Goal: Task Accomplishment & Management: Use online tool/utility

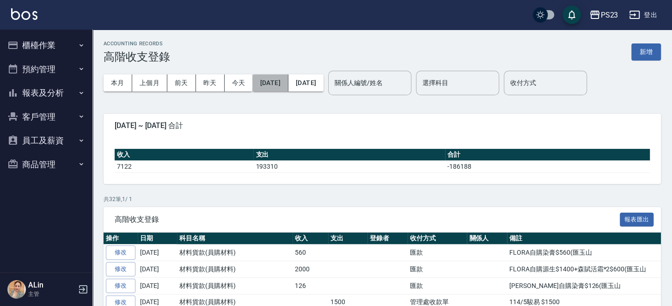
click at [283, 80] on button "[DATE]" at bounding box center [270, 82] width 36 height 17
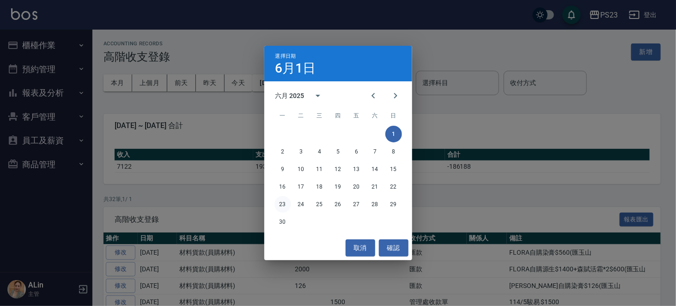
click at [282, 204] on button "23" at bounding box center [283, 204] width 17 height 17
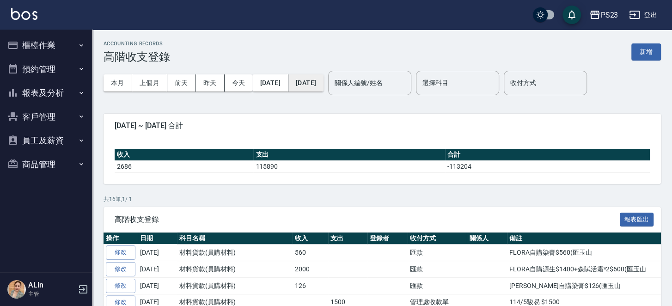
click at [324, 83] on button "[DATE]" at bounding box center [305, 82] width 35 height 17
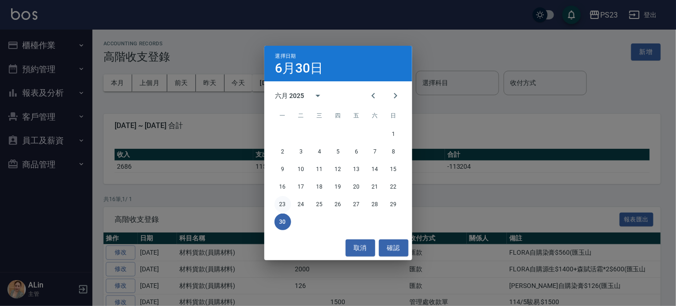
click at [281, 202] on button "23" at bounding box center [283, 204] width 17 height 17
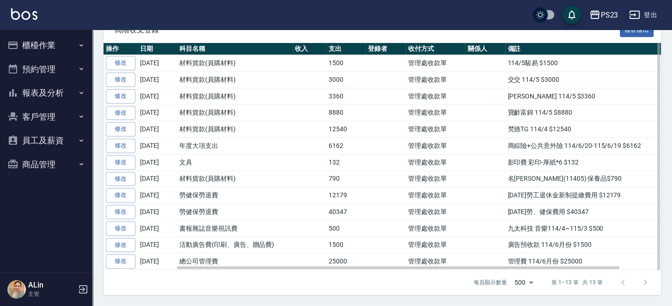
scroll to position [220, 0]
drag, startPoint x: 545, startPoint y: 256, endPoint x: 614, endPoint y: 255, distance: 69.3
click at [393, 216] on td "管理費 114/6月份 $25000" at bounding box center [604, 261] width 199 height 17
copy td "管理費 114/6月份 $25000"
click at [393, 216] on td "廣告預收款 114/6月份 $1500" at bounding box center [604, 245] width 199 height 17
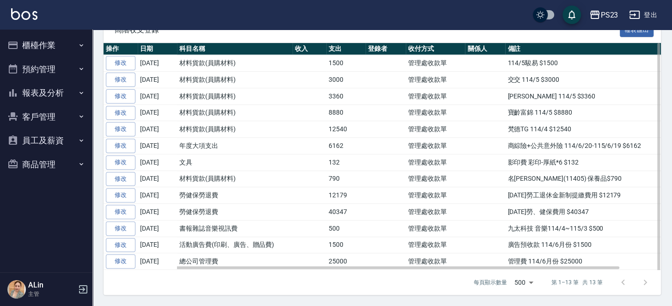
drag, startPoint x: 509, startPoint y: 239, endPoint x: 595, endPoint y: 234, distance: 86.6
click at [393, 216] on td "廣告預收款 114/6月份 $1500" at bounding box center [604, 245] width 199 height 17
copy td "廣告預收款 114/6月份 $1500"
drag, startPoint x: 508, startPoint y: 219, endPoint x: 611, endPoint y: 217, distance: 103.1
click at [393, 216] on td "九太科技 音樂114/4~115/3 $500" at bounding box center [604, 228] width 199 height 17
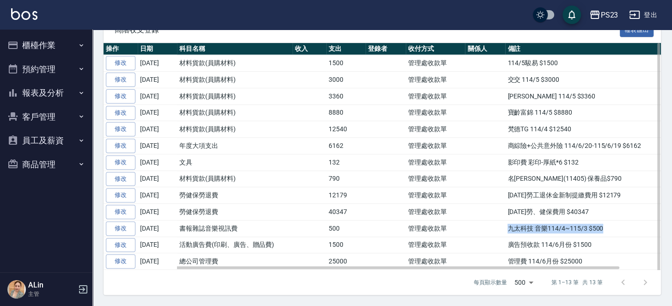
copy td "九太科技 音樂114/4~115/3 $500"
drag, startPoint x: 503, startPoint y: 201, endPoint x: 608, endPoint y: 202, distance: 104.9
click at [393, 204] on tr "修改 2025-06-23 勞健保勞退費 40347 管理處收款單 114年5月勞、健保費用 $40347" at bounding box center [404, 212] width 601 height 17
copy tr "114年5月勞、健保費用 $40347"
click at [393, 187] on td "114年5月勞工退休金新制提繳費用 $12179" at bounding box center [604, 195] width 199 height 17
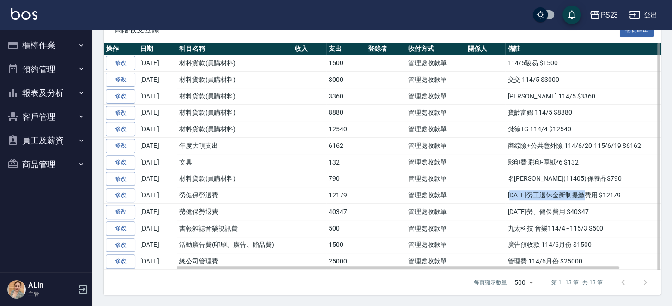
drag, startPoint x: 510, startPoint y: 183, endPoint x: 597, endPoint y: 177, distance: 86.6
click at [393, 187] on td "114年5月勞工退休金新制提繳費用 $12179" at bounding box center [604, 195] width 199 height 17
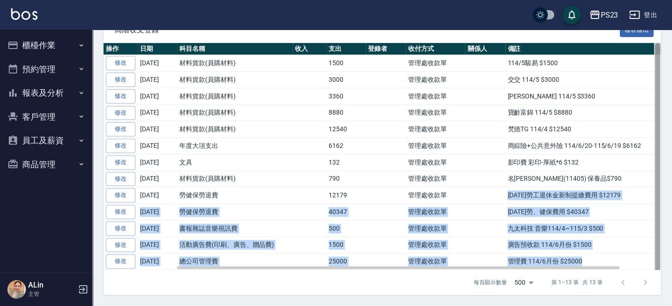
drag, startPoint x: 505, startPoint y: 185, endPoint x: 657, endPoint y: 176, distance: 152.8
click at [393, 176] on div "操作 日期 科目名稱 收入 支出 登錄者 收付方式 關係人 備註 修改 2025-06-23 材料貨款(員購材料) 1500 管理處收款單 114/5駿易 $…" at bounding box center [382, 156] width 557 height 227
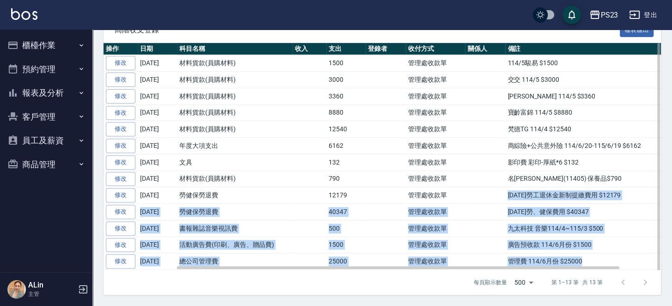
click at [393, 187] on td "114年5月勞工退休金新制提繳費用 $12179" at bounding box center [604, 195] width 199 height 17
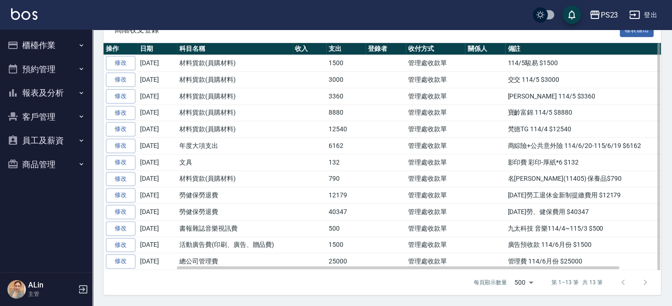
click at [393, 187] on td at bounding box center [485, 195] width 40 height 17
drag, startPoint x: 507, startPoint y: 183, endPoint x: 638, endPoint y: 182, distance: 131.3
click at [393, 187] on td "114年5月勞工退休金新制提繳費用 $12179" at bounding box center [604, 195] width 199 height 17
copy td "114年5月勞工退休金新制提繳費用 $12179"
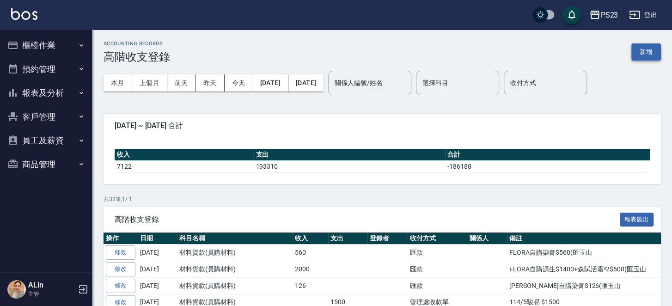
click at [653, 50] on button "新增" at bounding box center [646, 51] width 30 height 17
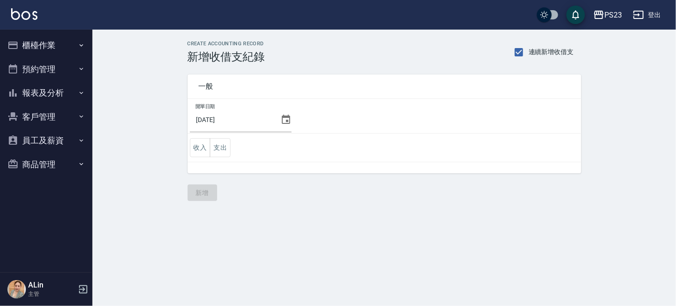
click at [282, 118] on icon at bounding box center [286, 119] width 11 height 11
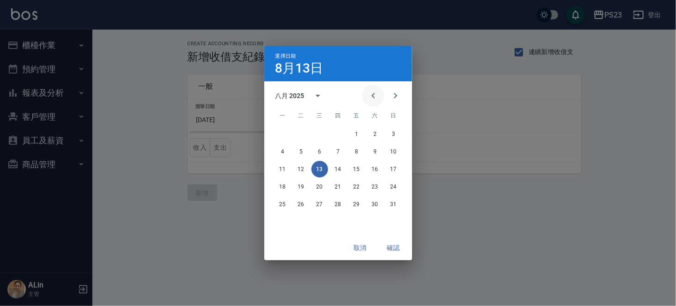
click at [368, 92] on icon "Previous month" at bounding box center [373, 95] width 11 height 11
click at [338, 205] on button "31" at bounding box center [338, 204] width 17 height 17
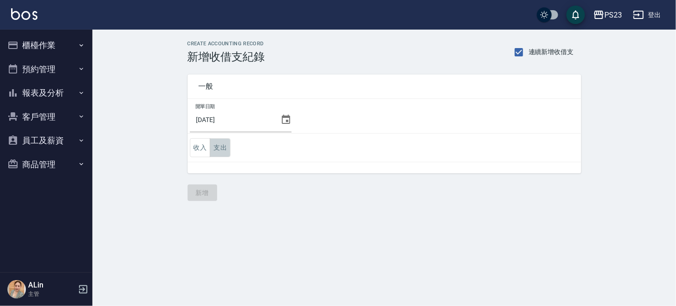
drag, startPoint x: 222, startPoint y: 148, endPoint x: 299, endPoint y: 160, distance: 77.7
click at [224, 147] on button "支出" at bounding box center [220, 147] width 21 height 19
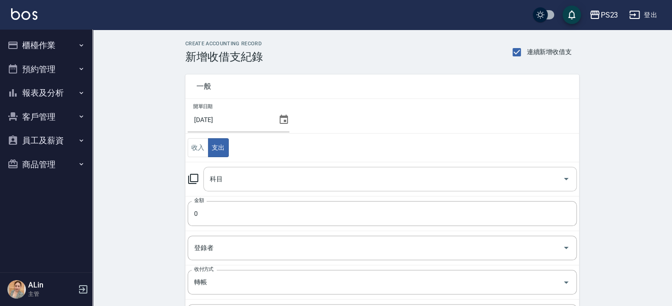
click at [248, 182] on input "科目" at bounding box center [383, 179] width 351 height 16
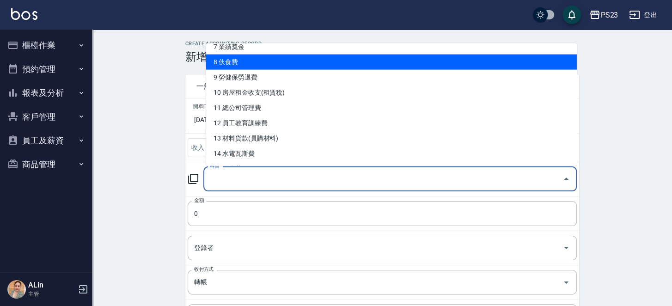
scroll to position [139, 0]
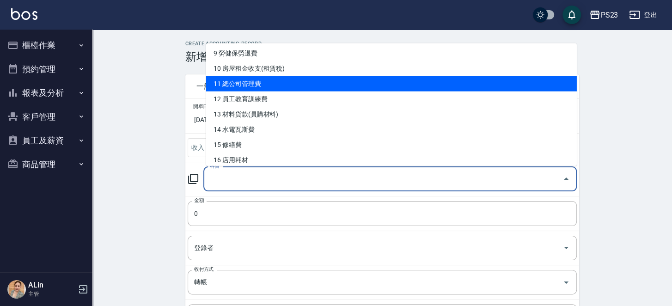
click at [256, 81] on li "11 總公司管理費" at bounding box center [391, 83] width 371 height 15
type input "11 總公司管理費"
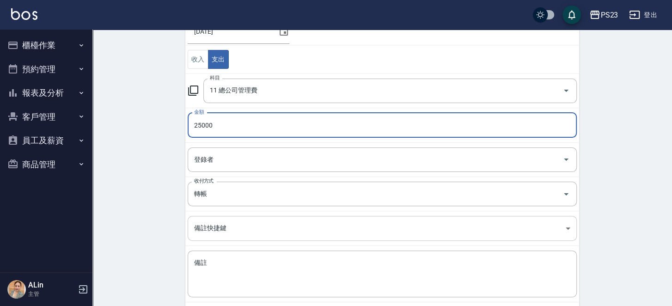
scroll to position [132, 0]
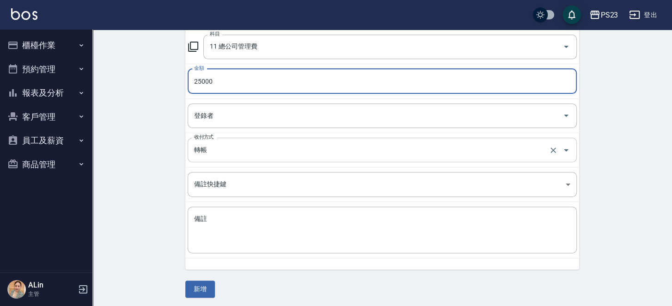
type input "25000"
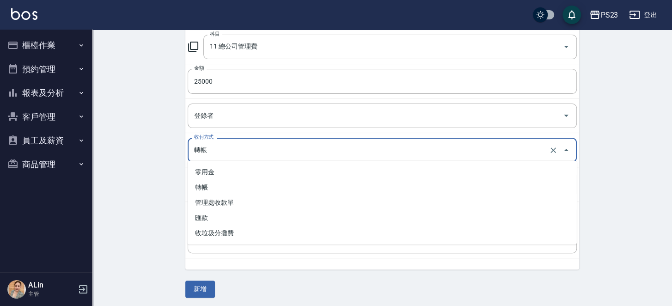
click at [233, 152] on input "轉帳" at bounding box center [369, 150] width 355 height 16
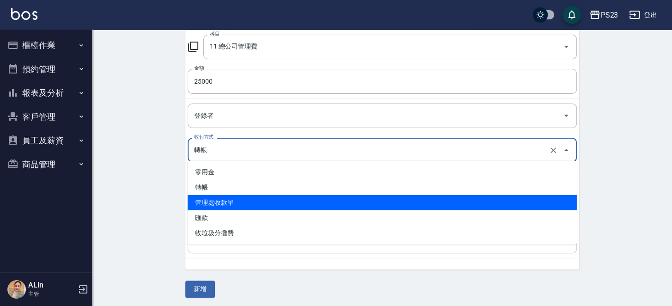
click at [226, 205] on li "管理處收款單" at bounding box center [382, 202] width 389 height 15
type input "管理處收款單"
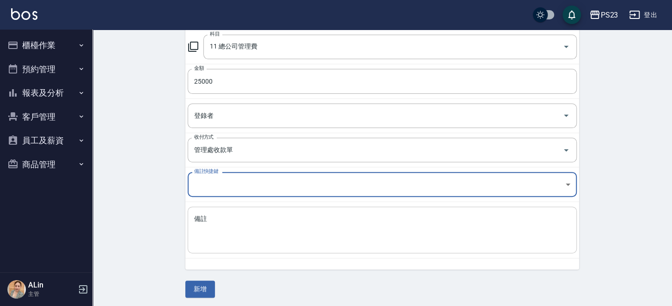
click at [231, 231] on textarea "備註" at bounding box center [382, 229] width 376 height 31
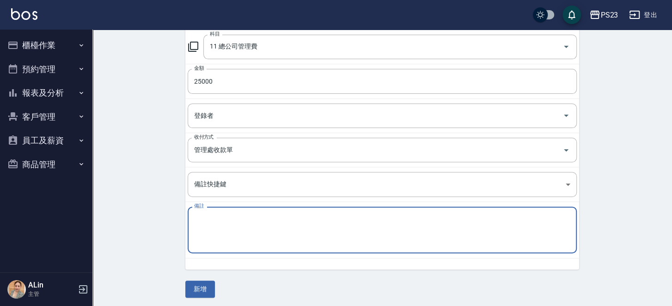
paste textarea "管理費 114/6月份 $25000"
click at [235, 216] on textarea "管理費 114/6月份 $25000" at bounding box center [382, 229] width 376 height 31
type textarea "管理費 114/7月份 $25000"
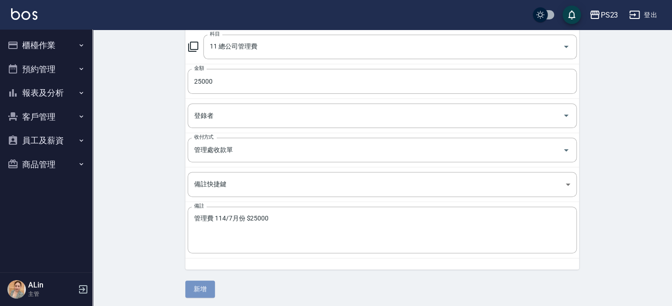
drag, startPoint x: 205, startPoint y: 284, endPoint x: 235, endPoint y: 275, distance: 31.6
click at [205, 284] on button "新增" at bounding box center [200, 289] width 30 height 17
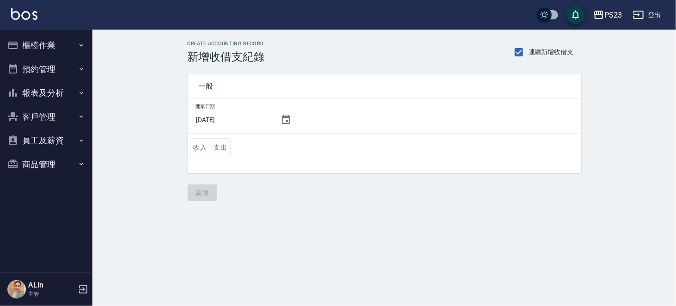
click at [225, 143] on button "支出" at bounding box center [220, 147] width 21 height 19
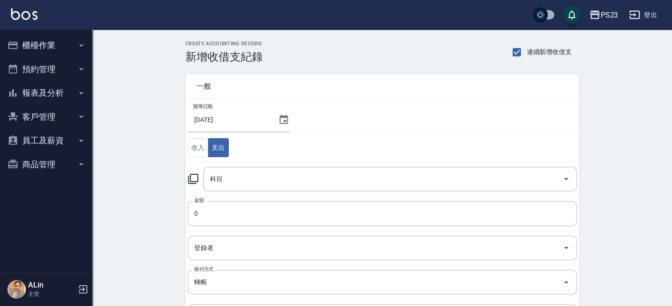
click at [196, 176] on icon at bounding box center [193, 178] width 11 height 11
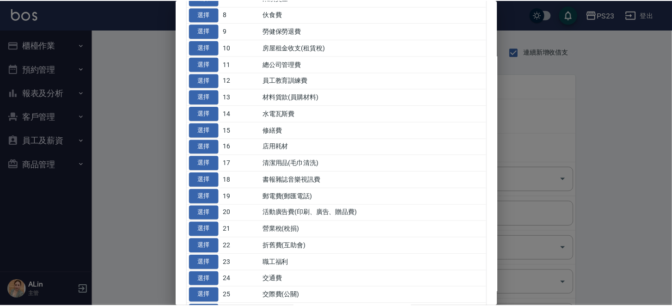
scroll to position [185, 0]
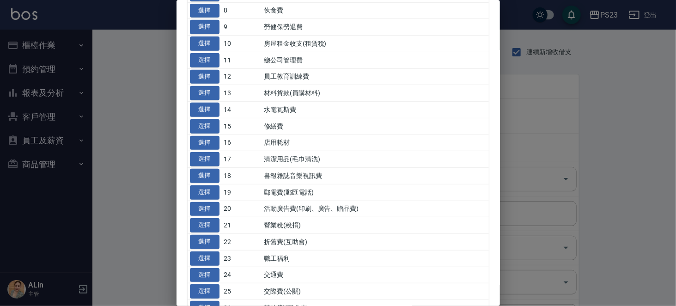
drag, startPoint x: 204, startPoint y: 263, endPoint x: 198, endPoint y: 261, distance: 6.7
click at [205, 216] on button "選擇" at bounding box center [205, 209] width 30 height 14
type input "20 活動廣告費(印刷、廣告、贈品費)"
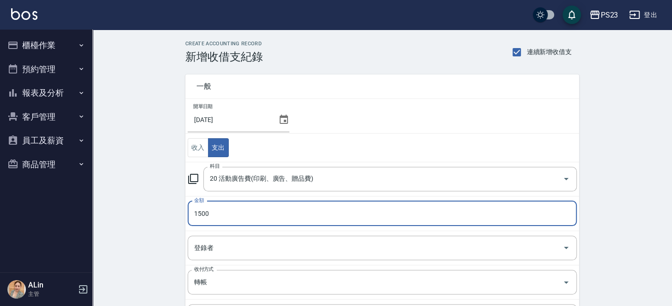
type input "1500"
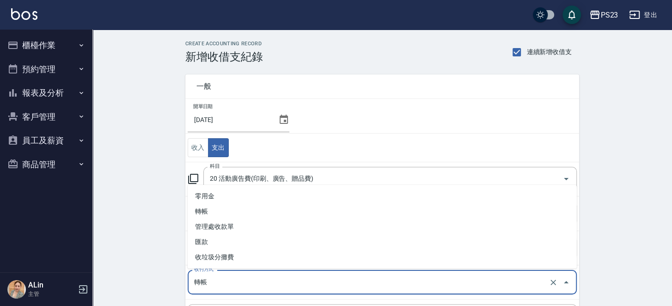
drag, startPoint x: 240, startPoint y: 282, endPoint x: 241, endPoint y: 277, distance: 5.6
click at [241, 281] on input "轉帳" at bounding box center [369, 282] width 355 height 16
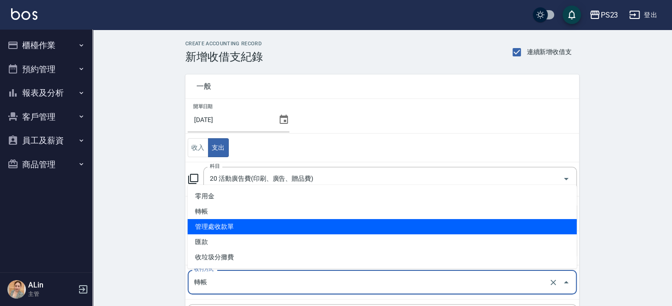
click at [249, 225] on li "管理處收款單" at bounding box center [382, 226] width 389 height 15
type input "管理處收款單"
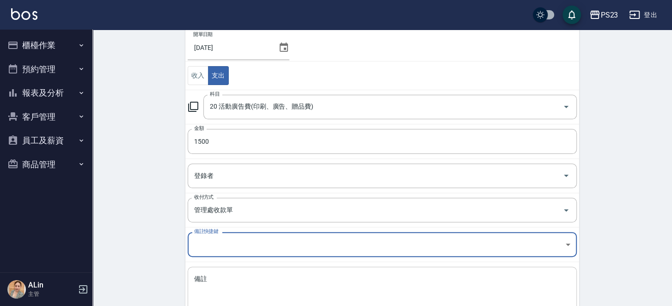
scroll to position [114, 0]
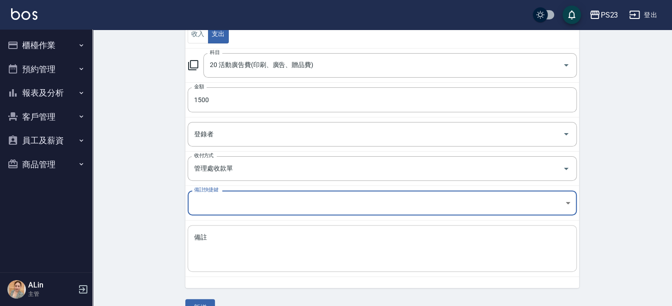
click at [258, 244] on textarea "備註" at bounding box center [382, 248] width 376 height 31
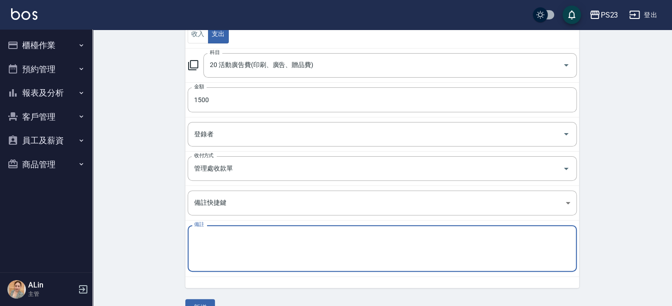
paste textarea "廣告預收款 114/6月份 $1500"
drag, startPoint x: 246, startPoint y: 232, endPoint x: 262, endPoint y: 226, distance: 17.0
click at [247, 233] on textarea "廣告預收款 114/6月份 $1500" at bounding box center [382, 248] width 376 height 31
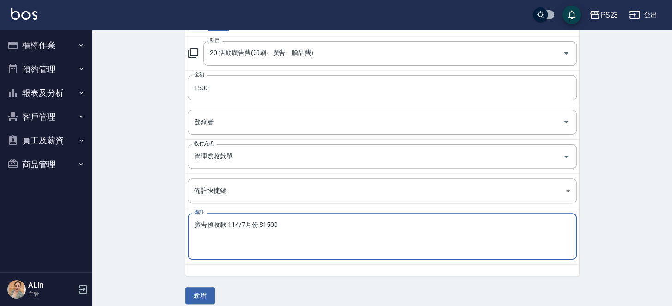
scroll to position [132, 0]
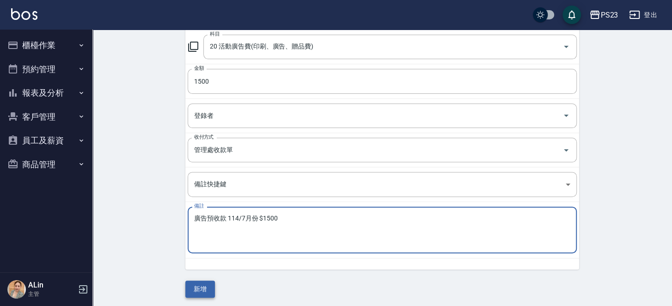
type textarea "廣告預收款 114/7月份 $1500"
click at [206, 290] on button "新增" at bounding box center [200, 289] width 30 height 17
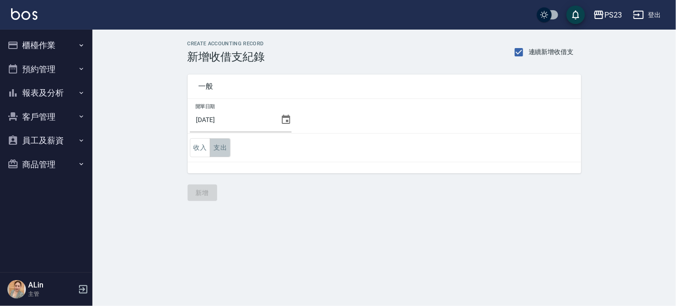
click at [216, 142] on button "支出" at bounding box center [220, 147] width 21 height 19
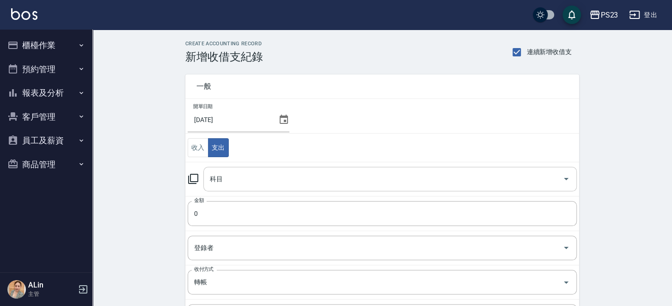
click at [259, 181] on input "科目" at bounding box center [383, 179] width 351 height 16
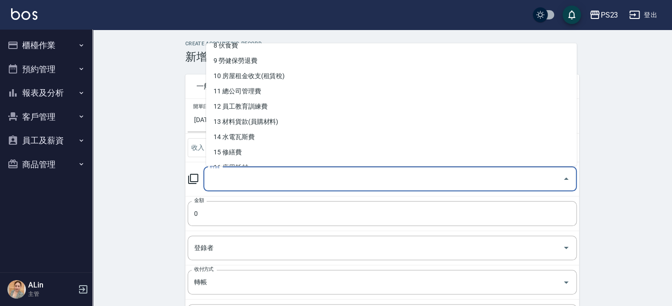
scroll to position [277, 0]
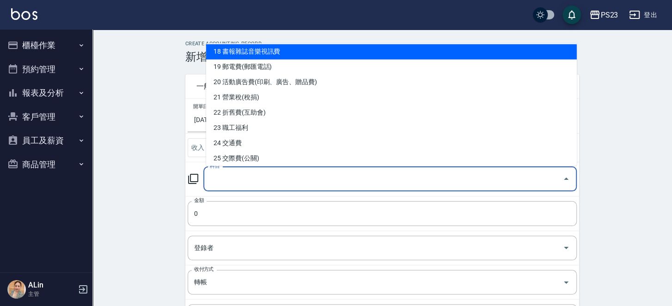
click at [302, 49] on li "18 書報雜誌音樂視訊費" at bounding box center [391, 51] width 371 height 15
type input "18 書報雜誌音樂視訊費"
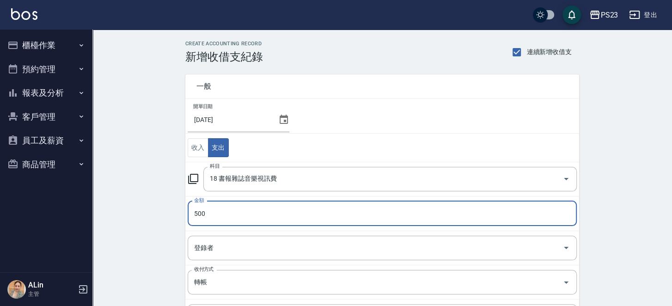
type input "500"
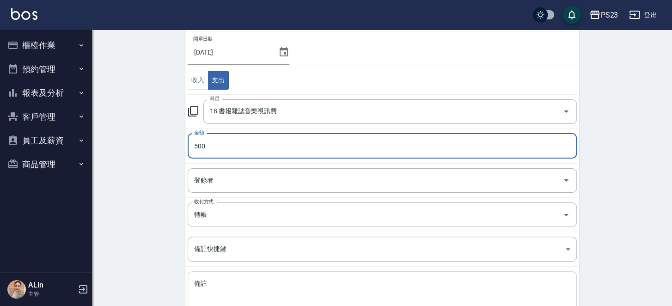
scroll to position [92, 0]
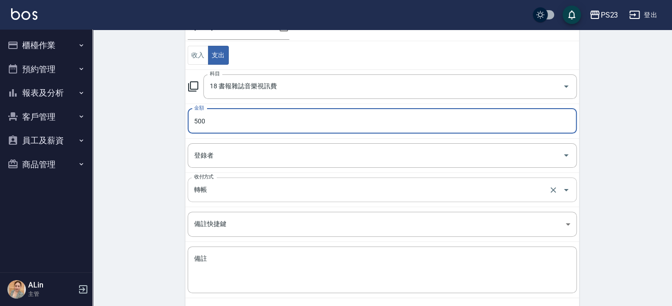
click at [221, 186] on input "轉帳" at bounding box center [369, 190] width 355 height 16
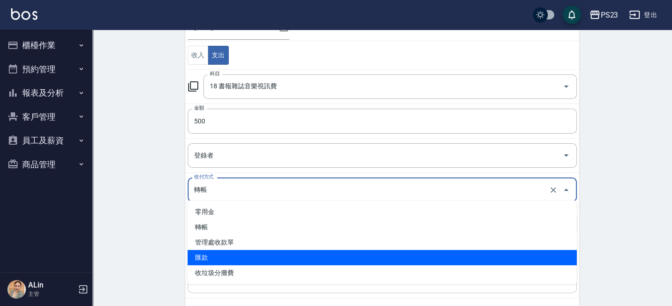
click at [243, 246] on li "管理處收款單" at bounding box center [382, 242] width 389 height 15
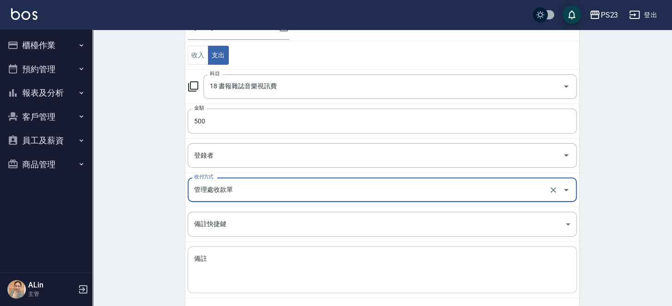
type input "管理處收款單"
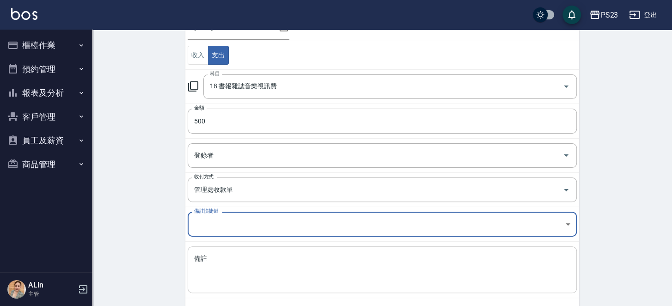
click at [258, 270] on textarea "備註" at bounding box center [382, 269] width 376 height 31
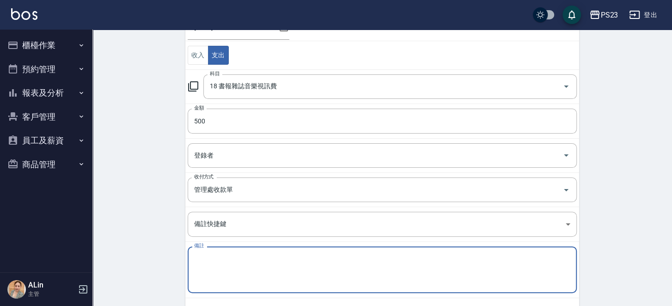
paste textarea "九太科技 音樂114/4~115/3 $500"
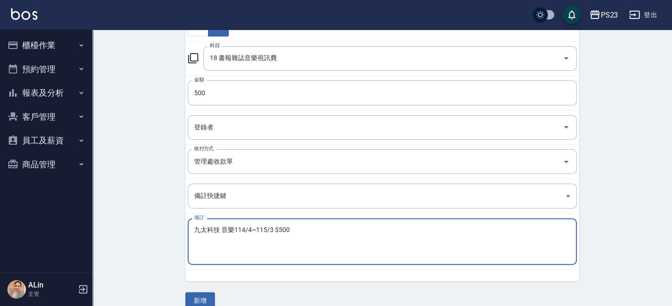
scroll to position [132, 0]
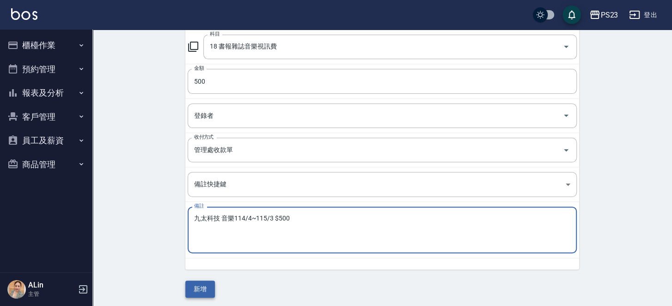
type textarea "九太科技 音樂114/4~115/3 $500"
click at [195, 285] on button "新增" at bounding box center [200, 289] width 30 height 17
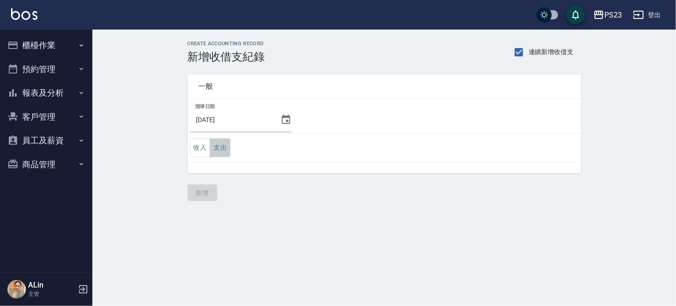
drag, startPoint x: 221, startPoint y: 149, endPoint x: 217, endPoint y: 153, distance: 5.6
click at [221, 148] on button "支出" at bounding box center [220, 147] width 21 height 19
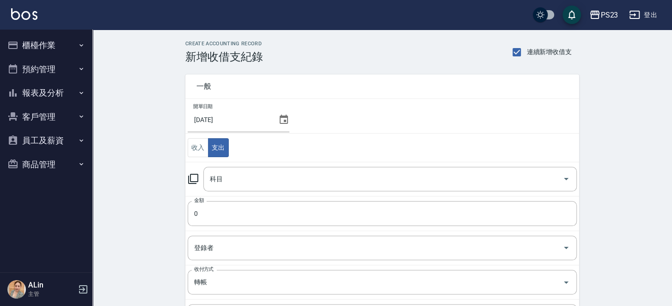
click at [193, 177] on icon at bounding box center [193, 178] width 11 height 11
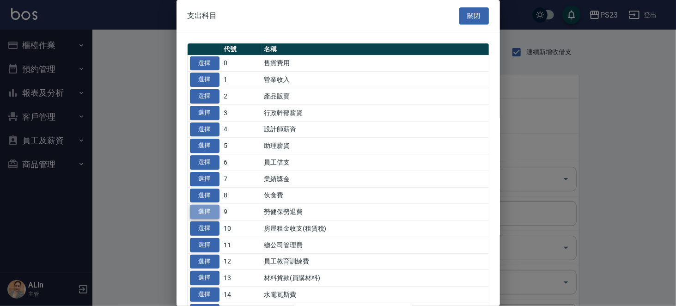
click at [207, 219] on button "選擇" at bounding box center [205, 212] width 30 height 14
type input "9 勞健保勞退費"
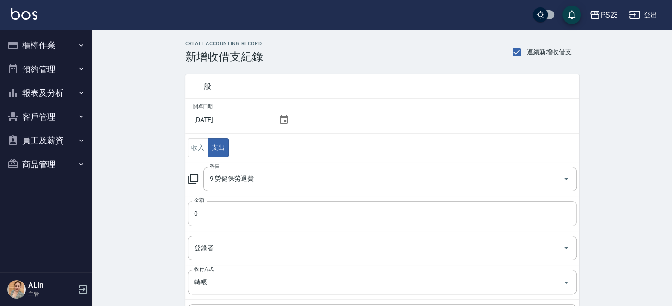
click at [219, 212] on input "0" at bounding box center [382, 213] width 389 height 25
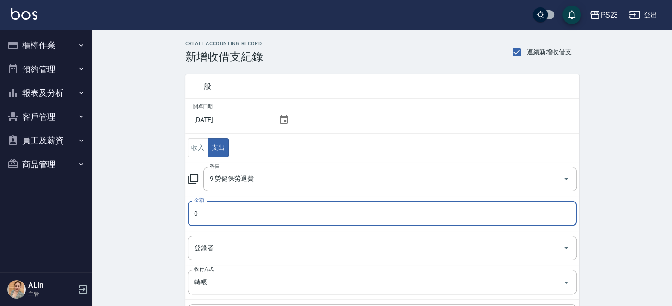
click at [219, 216] on input "0" at bounding box center [382, 213] width 389 height 25
drag, startPoint x: 219, startPoint y: 213, endPoint x: 163, endPoint y: 214, distance: 56.0
click at [163, 214] on div "CREATE ACCOUNTING RECORD 新增收借支紀錄 連續新增收借支 一般 開單日期 2025/07/31 收入 支出 科目 9 勞健保勞退費 科…" at bounding box center [382, 235] width 580 height 411
paste input "45758"
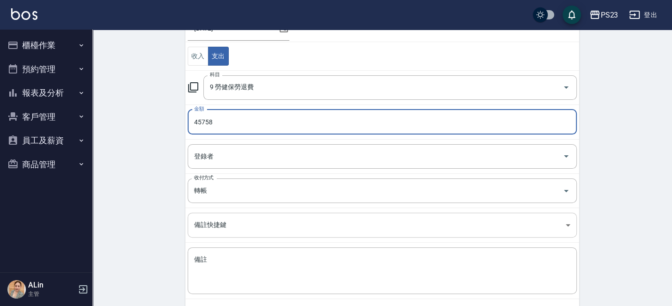
scroll to position [92, 0]
type input "45758"
click at [238, 193] on input "轉帳" at bounding box center [369, 190] width 355 height 16
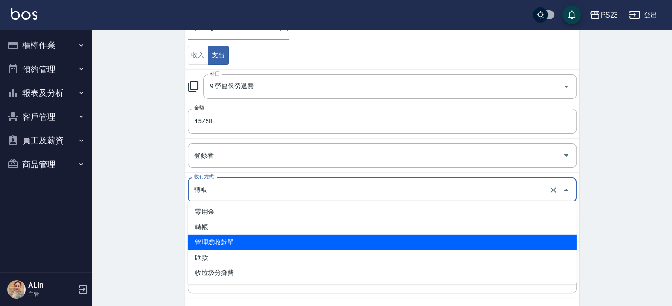
click at [246, 243] on li "管理處收款單" at bounding box center [382, 242] width 389 height 15
type input "管理處收款單"
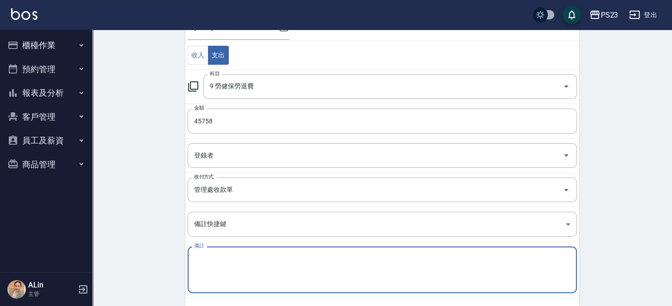
click at [229, 274] on textarea "備註" at bounding box center [382, 269] width 376 height 31
paste textarea "114年5月勞、健保費用 $40347"
click at [232, 255] on textarea "114年5月勞、健保費用 $40347" at bounding box center [382, 269] width 376 height 31
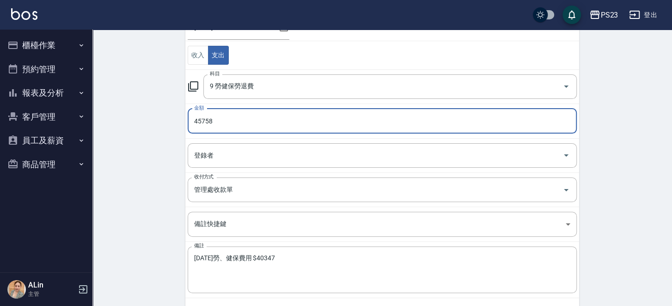
click at [227, 115] on input "45758" at bounding box center [382, 121] width 389 height 25
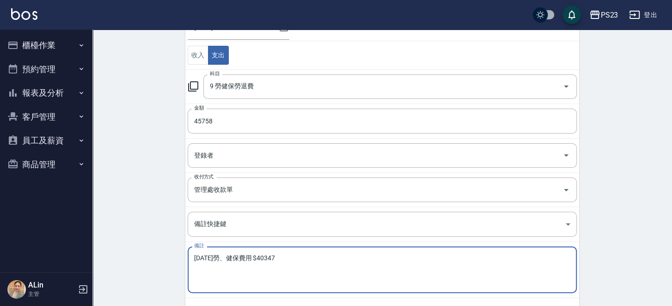
drag, startPoint x: 280, startPoint y: 253, endPoint x: 324, endPoint y: 247, distance: 45.2
click at [324, 247] on div "114年6月勞、健保費用 $40347 x 備註" at bounding box center [382, 269] width 389 height 47
paste textarea "45758"
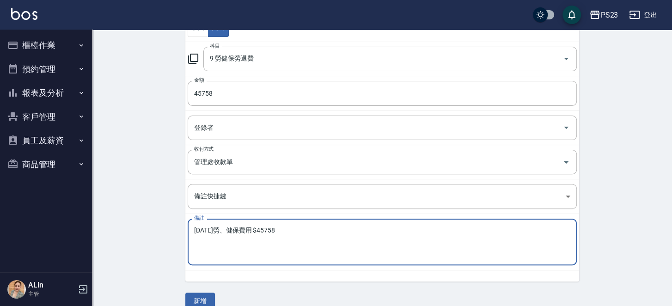
scroll to position [132, 0]
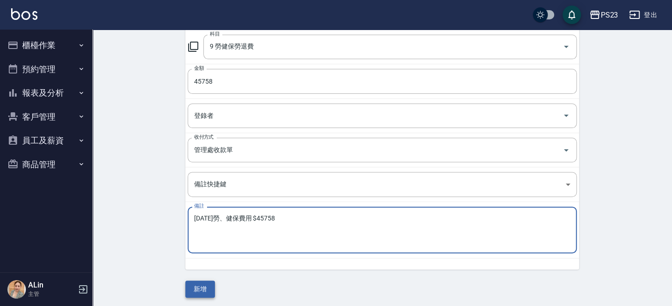
type textarea "114年6月勞、健保費用 $45758"
drag, startPoint x: 205, startPoint y: 285, endPoint x: 225, endPoint y: 283, distance: 19.5
click at [205, 283] on button "新增" at bounding box center [200, 289] width 30 height 17
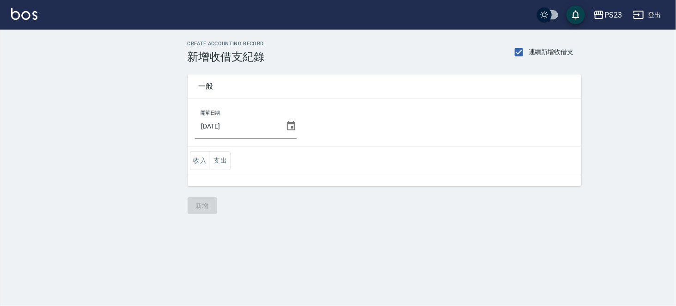
click at [220, 159] on td "收入 支出" at bounding box center [385, 161] width 394 height 29
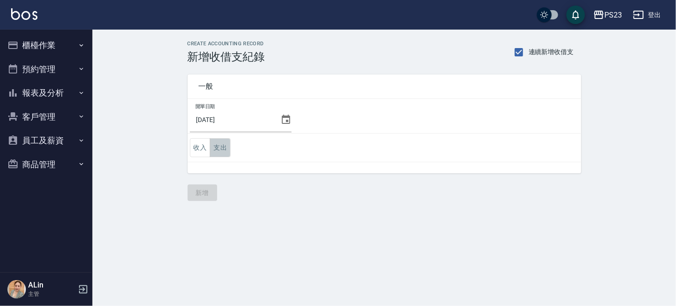
click at [221, 147] on button "支出" at bounding box center [220, 147] width 21 height 19
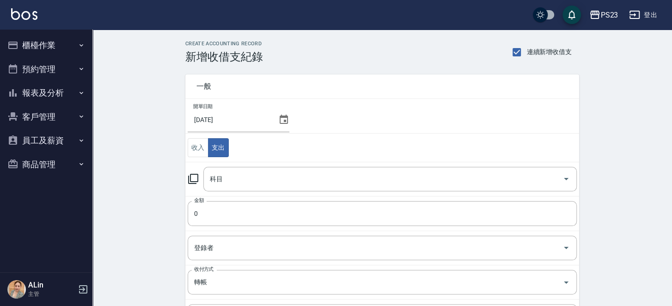
click at [193, 178] on icon at bounding box center [193, 178] width 11 height 11
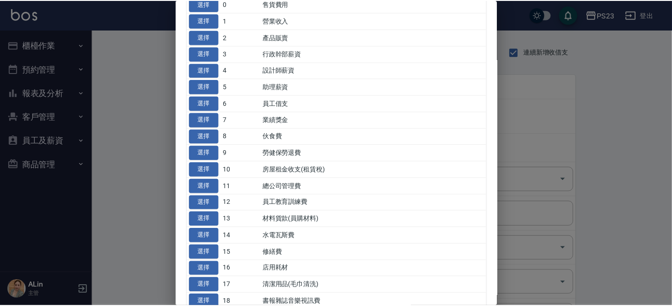
scroll to position [92, 0]
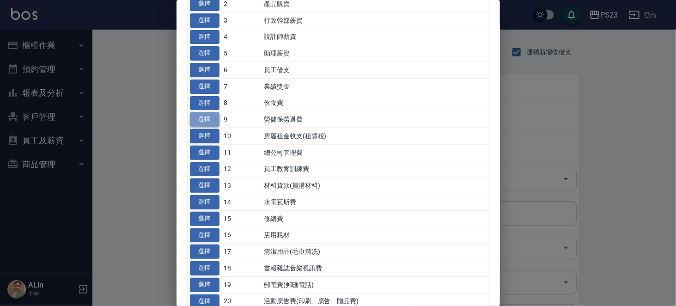
click at [207, 127] on button "選擇" at bounding box center [205, 119] width 30 height 14
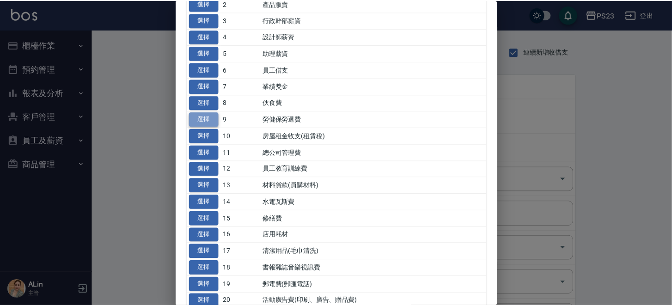
type input "9 勞健保勞退費"
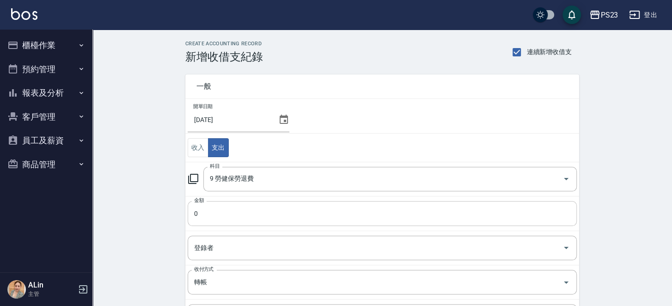
click at [234, 215] on input "0" at bounding box center [382, 213] width 389 height 25
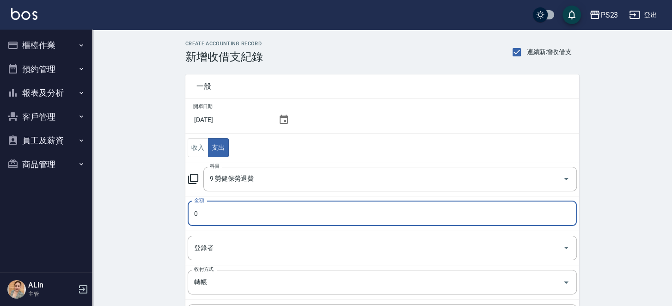
paste input "13997"
type input "13997"
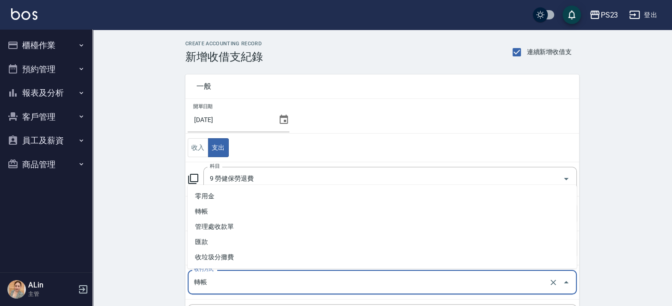
click at [246, 278] on input "轉帳" at bounding box center [369, 282] width 355 height 16
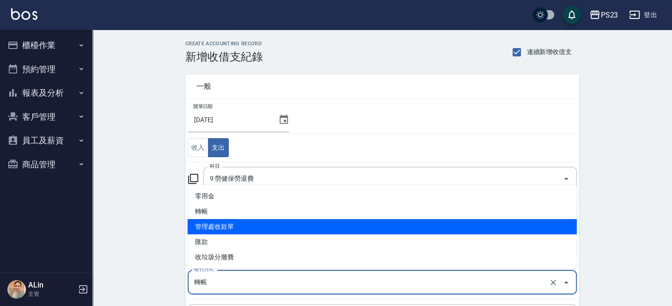
click at [251, 230] on li "管理處收款單" at bounding box center [382, 226] width 389 height 15
type input "管理處收款單"
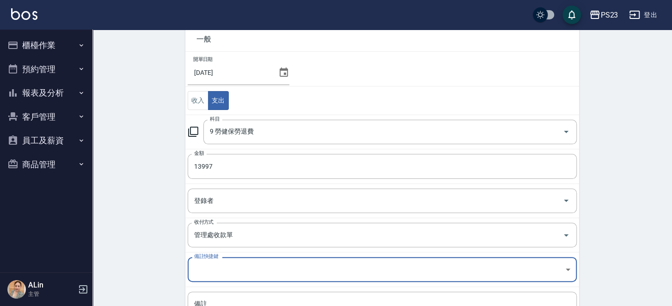
scroll to position [114, 0]
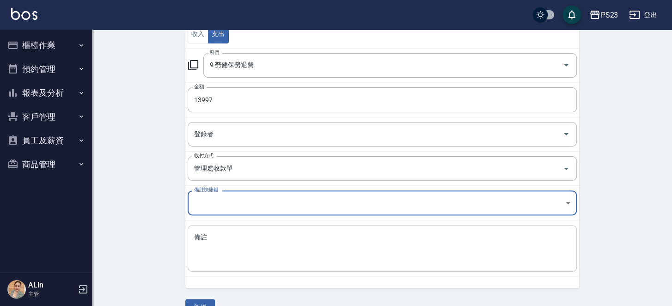
click at [235, 245] on textarea "備註" at bounding box center [382, 248] width 376 height 31
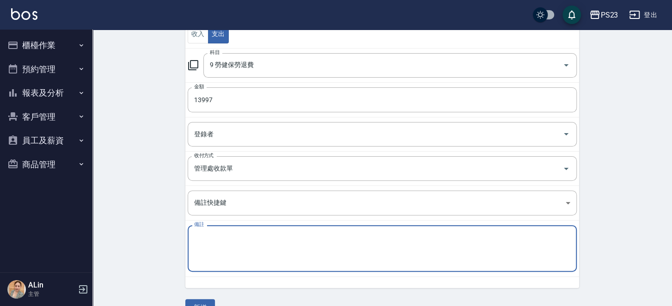
paste textarea "114年5月勞工退休金新制提繳費用 $12179"
drag, startPoint x: 216, startPoint y: 232, endPoint x: 226, endPoint y: 231, distance: 9.8
click at [219, 233] on textarea "114年5月勞工退休金新制提繳費用 $12179" at bounding box center [382, 248] width 376 height 31
click at [215, 95] on input "13997" at bounding box center [382, 99] width 389 height 25
drag, startPoint x: 300, startPoint y: 233, endPoint x: 352, endPoint y: 227, distance: 51.7
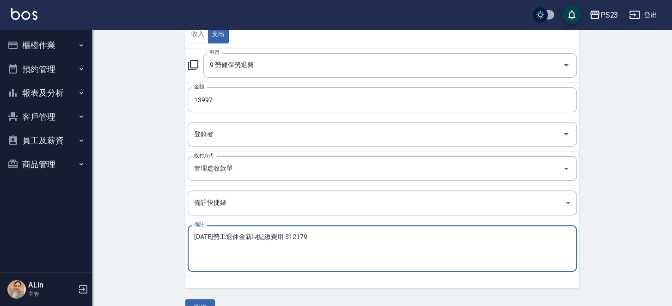
click at [352, 227] on div "114年6月勞工退休金新制提繳費用 $12179 x 備註" at bounding box center [382, 248] width 389 height 47
paste textarea "3997"
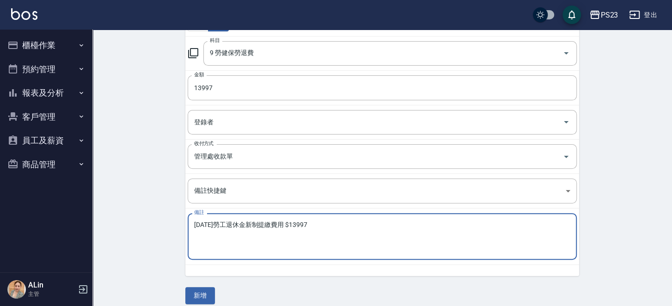
scroll to position [132, 0]
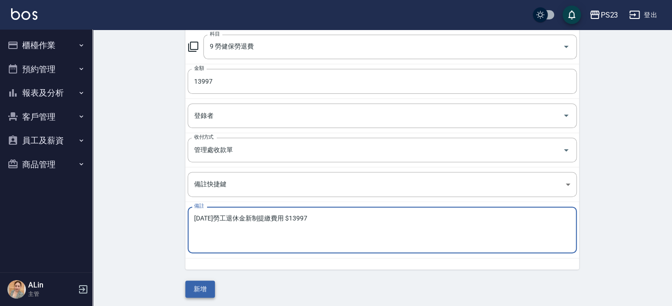
type textarea "114年6月勞工退休金新制提繳費用 $13997"
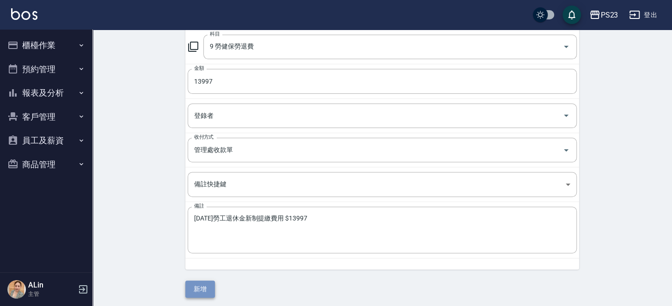
click at [201, 288] on button "新增" at bounding box center [200, 289] width 30 height 17
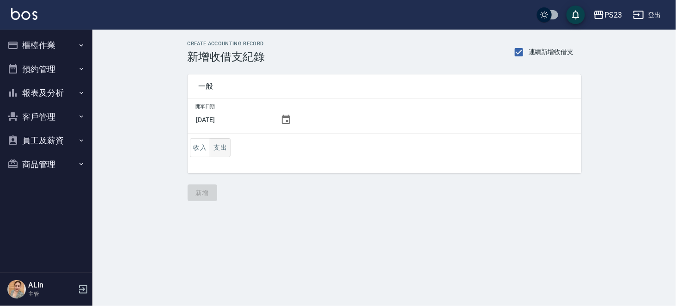
click at [219, 147] on button "支出" at bounding box center [220, 147] width 21 height 19
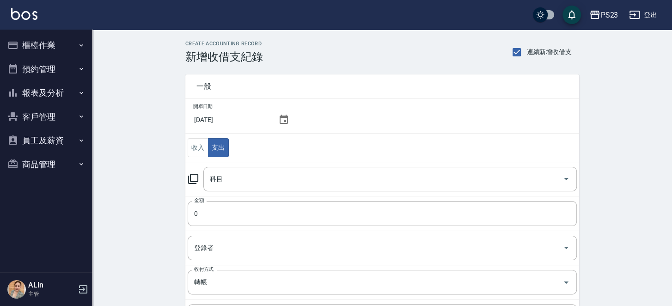
click at [192, 178] on icon at bounding box center [193, 178] width 11 height 11
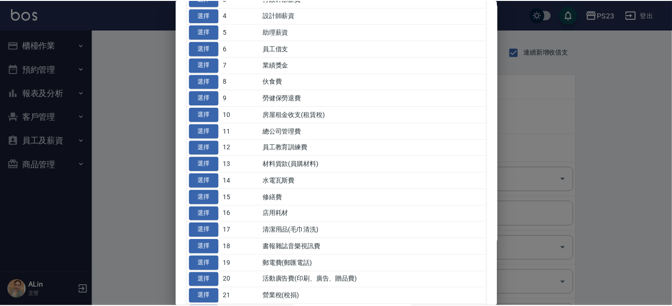
scroll to position [185, 0]
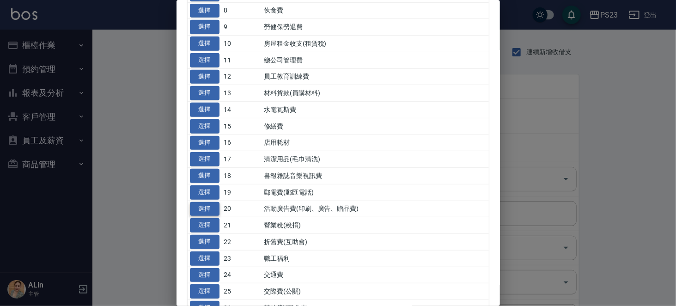
click at [209, 216] on button "選擇" at bounding box center [205, 209] width 30 height 14
type input "20 活動廣告費(印刷、廣告、贈品費)"
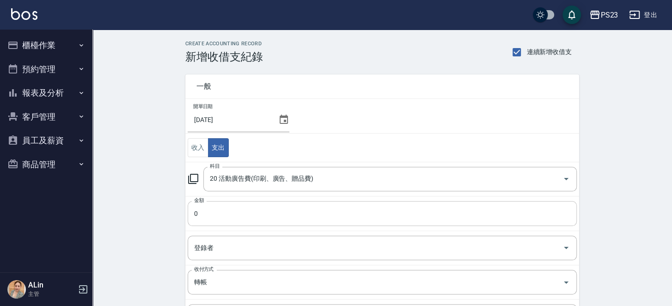
click at [246, 215] on input "0" at bounding box center [382, 213] width 389 height 25
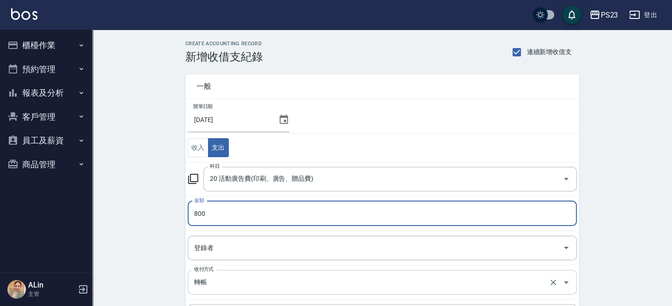
type input "800"
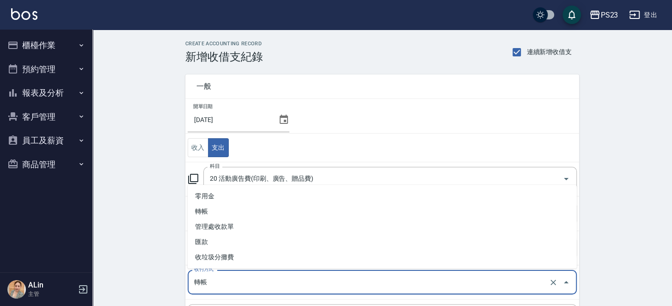
click at [270, 278] on input "轉帳" at bounding box center [369, 282] width 355 height 16
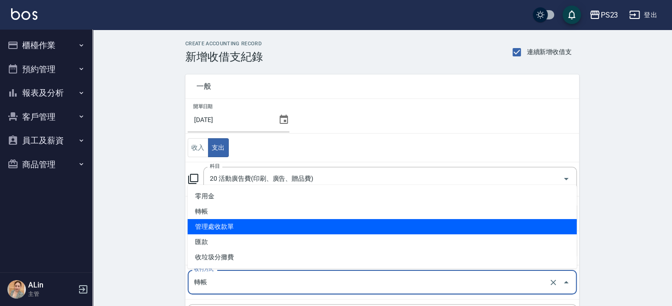
click at [256, 226] on li "管理處收款單" at bounding box center [382, 226] width 389 height 15
type input "管理處收款單"
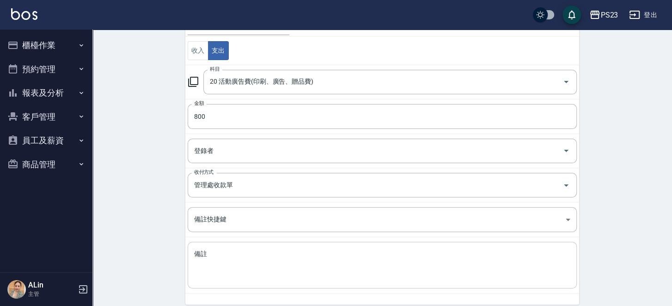
scroll to position [132, 0]
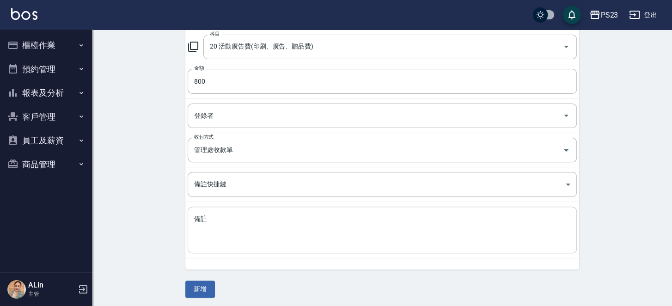
click at [283, 247] on div "x 備註" at bounding box center [382, 230] width 389 height 47
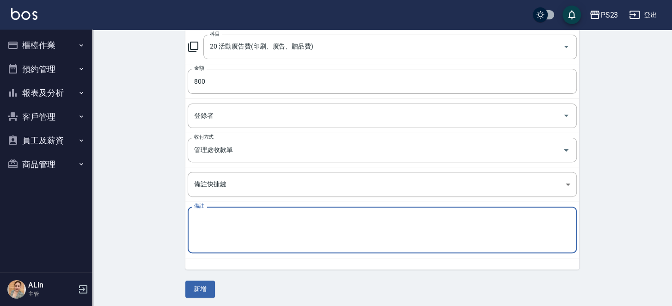
paste textarea "有種印刷 夏季頭皮燈箱版面設計費 　 　 800"
drag, startPoint x: 230, startPoint y: 215, endPoint x: 238, endPoint y: 224, distance: 12.1
click at [231, 215] on textarea "有種印刷 夏季頭皮燈箱版面設計費 　 　 800" at bounding box center [382, 229] width 376 height 31
drag, startPoint x: 317, startPoint y: 214, endPoint x: 302, endPoint y: 214, distance: 15.3
click at [302, 214] on textarea "有種印刷-夏季頭皮燈箱版面設計費 　 　 800" at bounding box center [382, 229] width 376 height 31
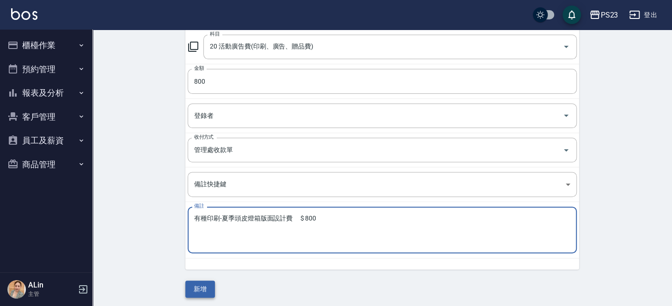
type textarea "有種印刷-夏季頭皮燈箱版面設計費 　$ 800"
drag, startPoint x: 201, startPoint y: 284, endPoint x: 254, endPoint y: 300, distance: 55.3
click at [201, 284] on button "新增" at bounding box center [200, 289] width 30 height 17
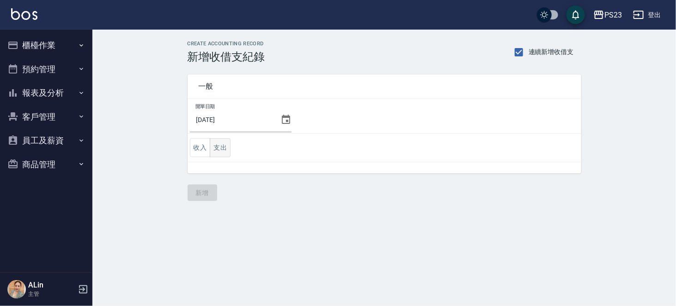
click at [219, 151] on button "支出" at bounding box center [220, 147] width 21 height 19
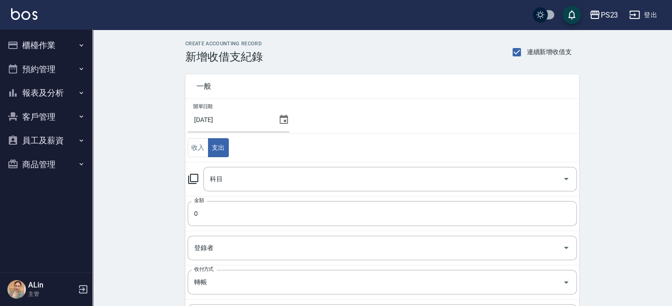
click at [195, 174] on icon at bounding box center [193, 178] width 11 height 11
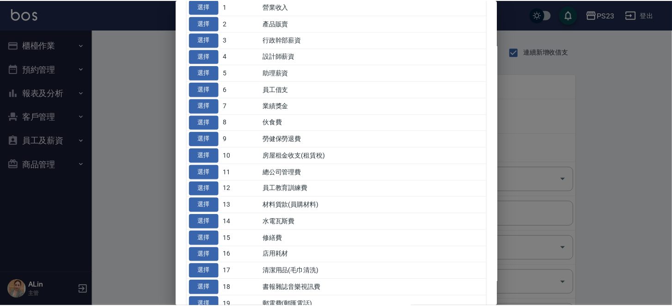
scroll to position [92, 0]
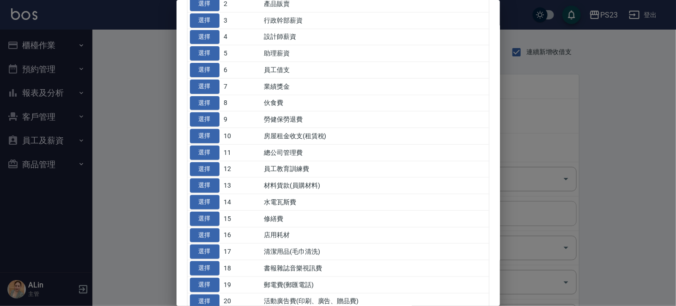
click at [204, 193] on button "選擇" at bounding box center [205, 185] width 30 height 14
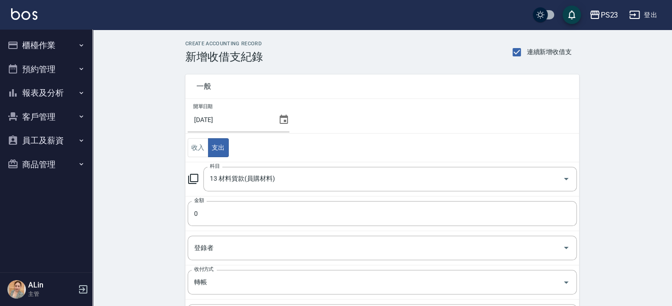
click at [188, 173] on icon at bounding box center [193, 178] width 11 height 11
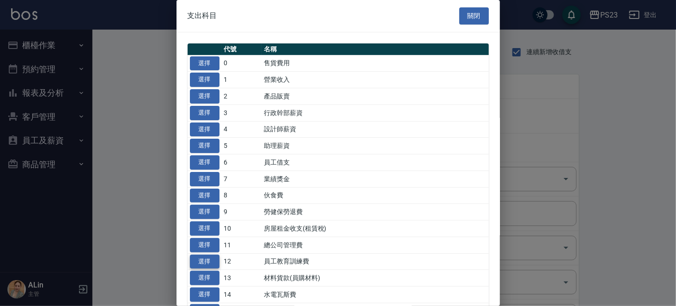
click at [189, 270] on td "選擇" at bounding box center [205, 261] width 34 height 17
click at [201, 269] on button "選擇" at bounding box center [205, 262] width 30 height 14
type input "12 員工教育訓練費"
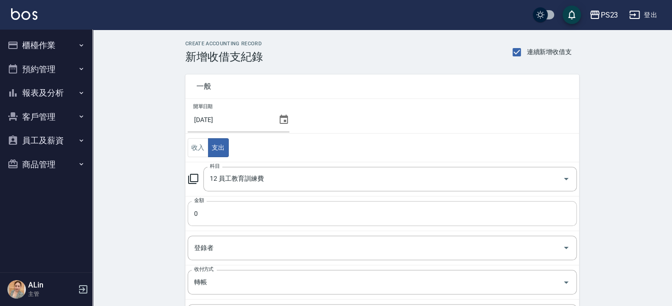
click at [296, 215] on input "0" at bounding box center [382, 213] width 389 height 25
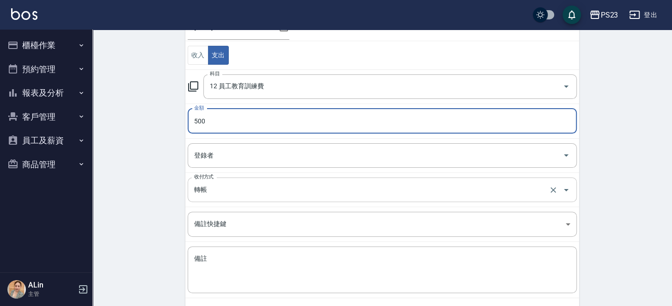
type input "500"
click at [226, 183] on input "轉帳" at bounding box center [369, 190] width 355 height 16
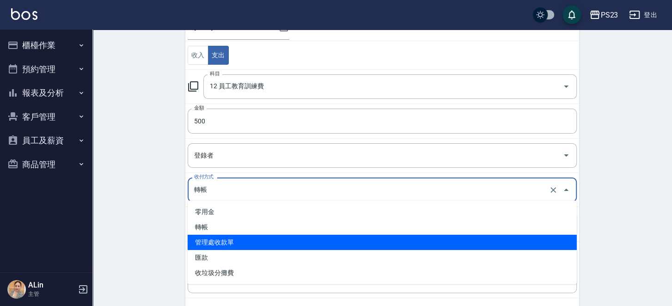
click at [223, 244] on li "管理處收款單" at bounding box center [382, 242] width 389 height 15
type input "管理處收款單"
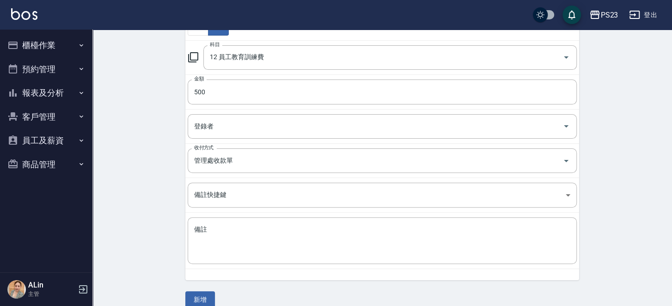
scroll to position [132, 0]
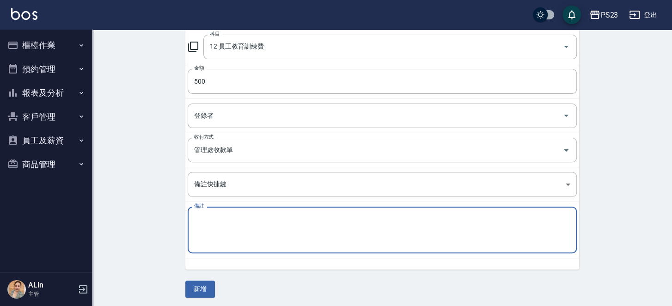
click at [262, 226] on textarea "備註" at bounding box center [382, 229] width 376 height 31
paste textarea "設計師養成班 第2屆設計師養成班07/24蔡欣諭 1 500"
drag, startPoint x: 247, startPoint y: 212, endPoint x: 258, endPoint y: 212, distance: 10.6
click at [239, 215] on textarea "設計師養成班 第2屆設計師養成班07/24蔡欣諭 1 500" at bounding box center [382, 229] width 376 height 31
click at [338, 214] on textarea "設計師養成班-第2屆設計師養成班07/24蔡欣諭 1 500" at bounding box center [382, 229] width 376 height 31
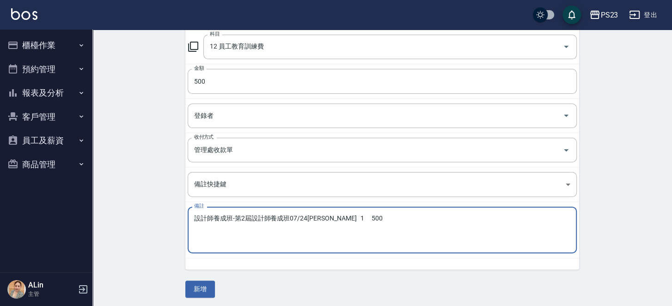
drag, startPoint x: 348, startPoint y: 215, endPoint x: 328, endPoint y: 214, distance: 19.9
click at [328, 214] on textarea "設計師養成班-第2屆設計師養成班07/24蔡欣諭 1 500" at bounding box center [382, 229] width 376 height 31
type textarea "設計師養成班-第2屆設計師養成班07/24蔡欣諭$500"
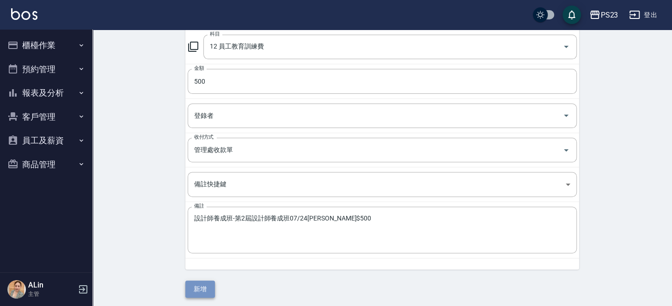
click at [193, 281] on button "新增" at bounding box center [200, 289] width 30 height 17
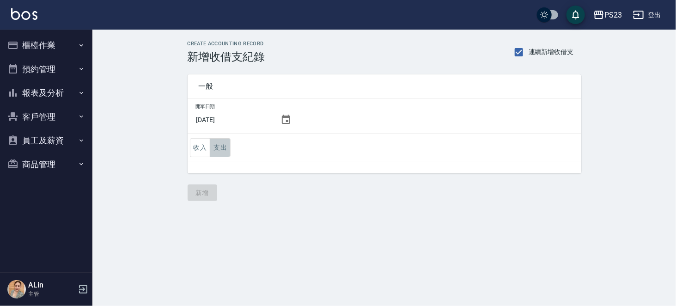
click at [214, 147] on button "支出" at bounding box center [220, 147] width 21 height 19
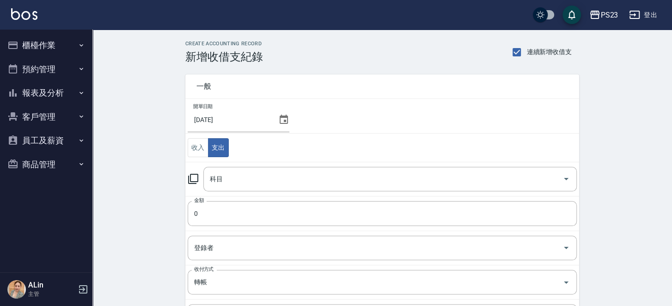
drag, startPoint x: 181, startPoint y: 176, endPoint x: 176, endPoint y: 174, distance: 5.7
click at [180, 175] on div "一般 開單日期 [DATE] 收入 支出 科目 科目 金額 0 金額 登錄者 登錄者 收付方式 轉帳 收付方式 備註快捷鍵 ​ 備註快捷鍵 備註 x 備註" at bounding box center [376, 232] width 405 height 338
click at [195, 180] on icon at bounding box center [193, 178] width 11 height 11
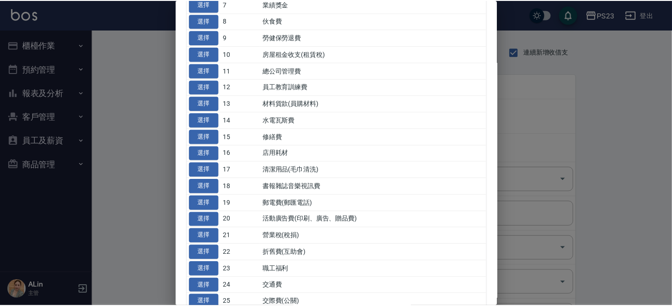
scroll to position [185, 0]
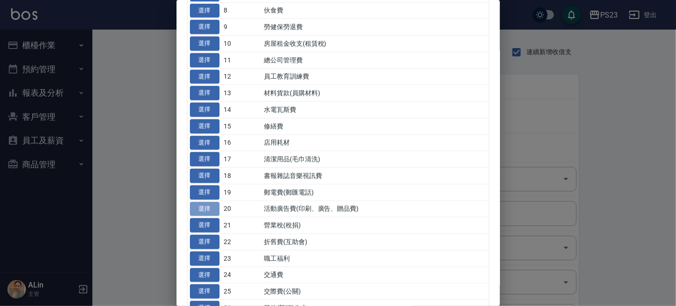
drag, startPoint x: 208, startPoint y: 262, endPoint x: 203, endPoint y: 261, distance: 4.7
click at [207, 216] on button "選擇" at bounding box center [205, 209] width 30 height 14
type input "20 活動廣告費(印刷、廣告、贈品費)"
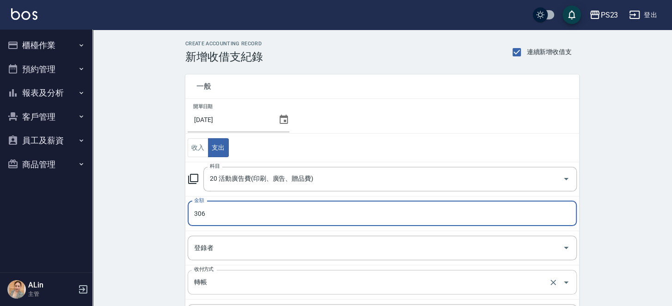
scroll to position [46, 0]
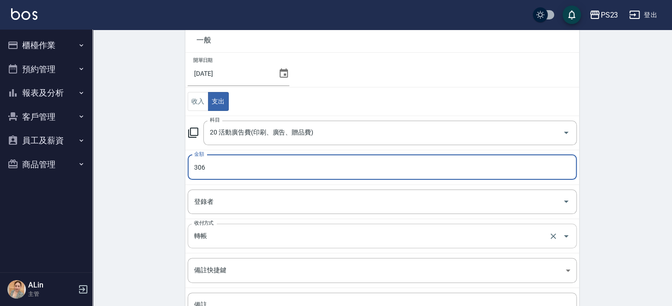
type input "306"
click at [225, 236] on input "轉帳" at bounding box center [369, 236] width 355 height 16
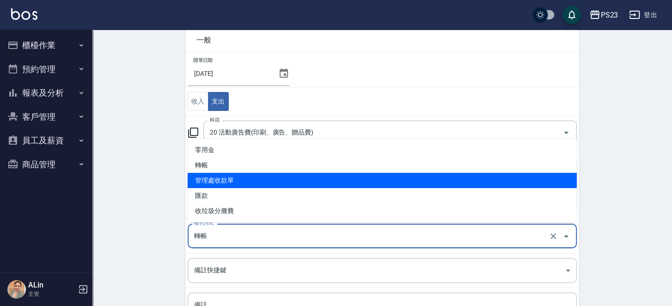
click at [226, 173] on li "管理處收款單" at bounding box center [382, 180] width 389 height 15
type input "管理處收款單"
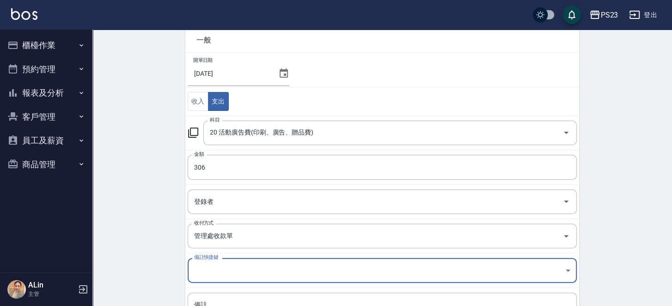
click at [138, 219] on div "CREATE ACCOUNTING RECORD 新增收借支紀錄 連續新增收借支 一般 開單日期 2025/07/31 收入 支出 科目 20 活動廣告費(印…" at bounding box center [382, 188] width 580 height 411
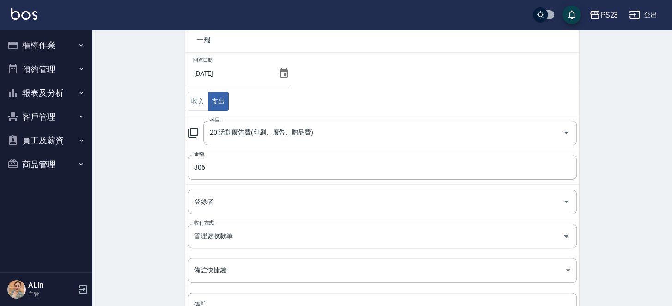
scroll to position [132, 0]
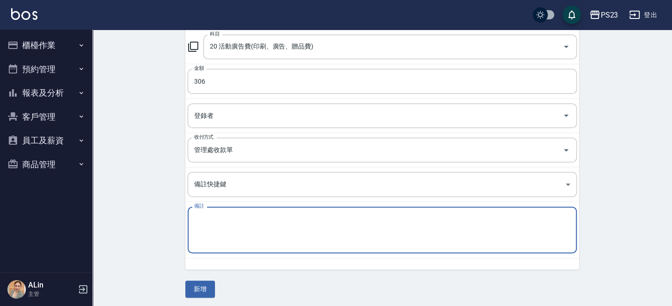
click at [246, 227] on textarea "備註" at bounding box center [382, 229] width 376 height 31
paste textarea "廣告代操 (6月含手續費) A-Lin154,Donna152 　 　 306"
drag, startPoint x: 331, startPoint y: 216, endPoint x: 361, endPoint y: 209, distance: 30.3
click at [358, 214] on textarea "廣告代操 (6月含手續費) A-Lin154,Donna152 　 　 306" at bounding box center [382, 229] width 376 height 31
type textarea "廣告代操 (6月含手續費) A-Lin154,Donna152 =306"
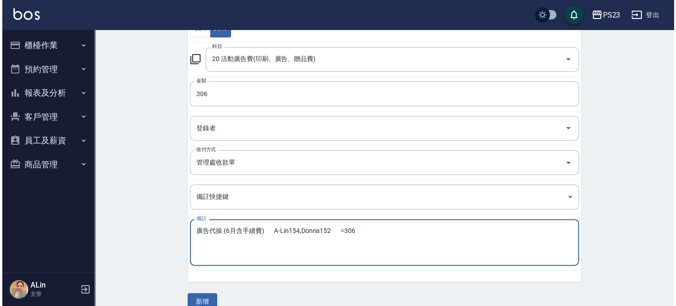
scroll to position [86, 0]
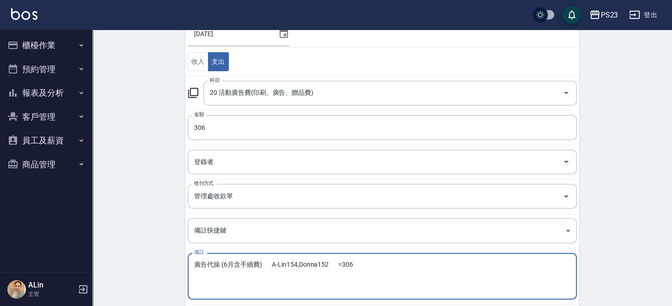
click at [195, 94] on icon at bounding box center [193, 93] width 10 height 10
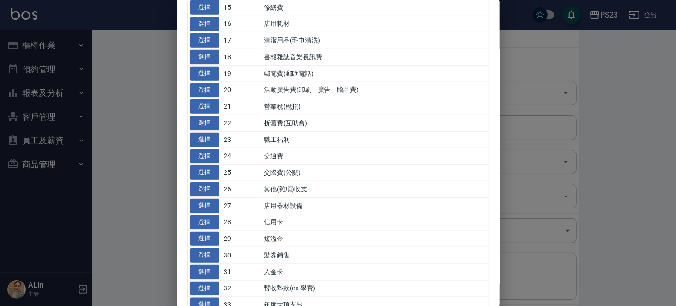
scroll to position [291, 0]
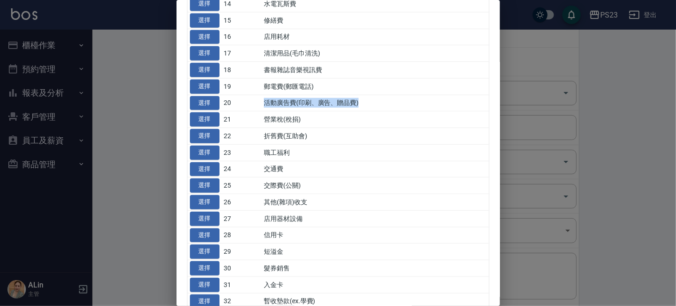
drag, startPoint x: 265, startPoint y: 146, endPoint x: 375, endPoint y: 153, distance: 110.3
click at [369, 111] on td "活動廣告費(印刷、廣告、贈品費)" at bounding box center [375, 103] width 227 height 17
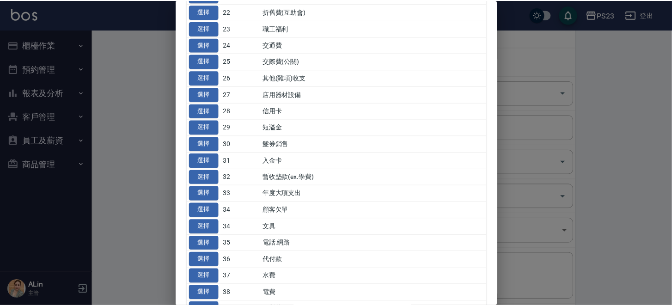
scroll to position [416, 0]
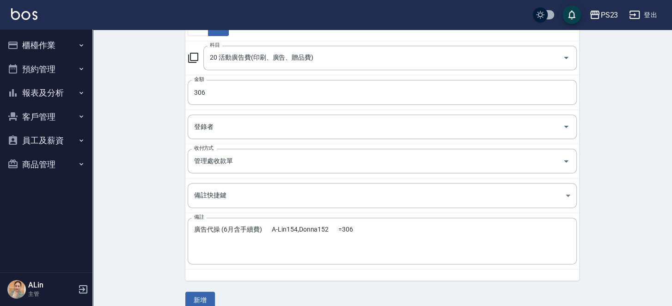
scroll to position [132, 0]
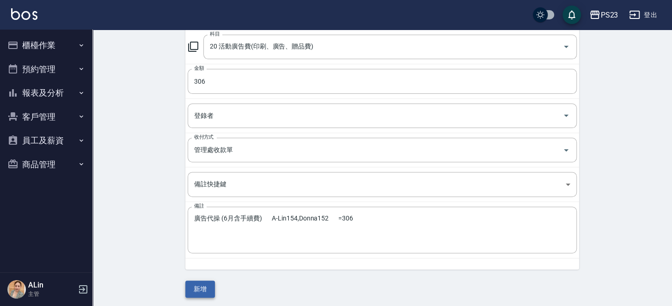
click at [201, 287] on button "新增" at bounding box center [200, 289] width 30 height 17
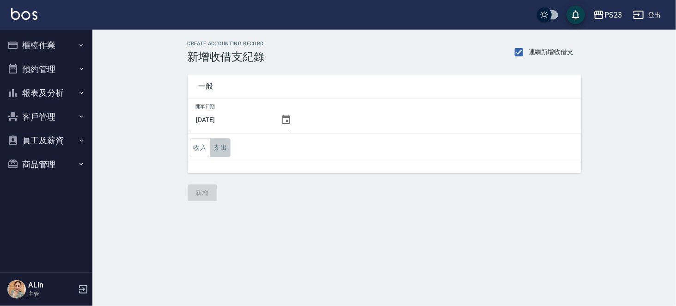
click at [223, 151] on button "支出" at bounding box center [220, 147] width 21 height 19
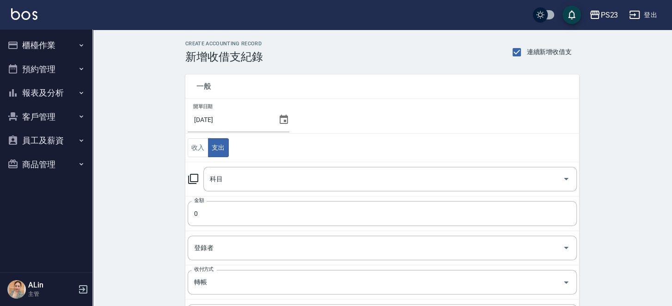
click at [305, 190] on td "科目 科目" at bounding box center [382, 179] width 394 height 34
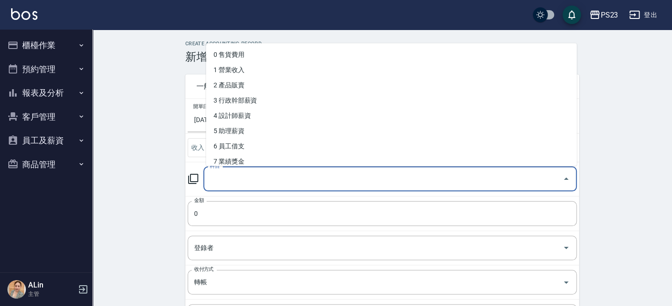
click at [316, 181] on input "科目" at bounding box center [383, 179] width 351 height 16
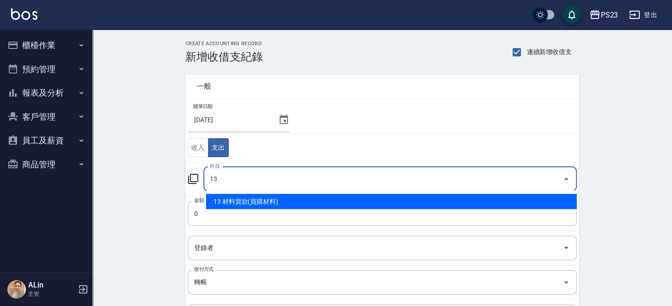
type input "13 材料貨款(員購材料)"
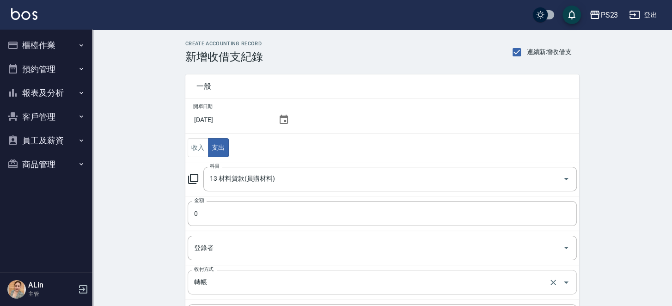
click at [220, 288] on div "轉帳 收付方式" at bounding box center [382, 282] width 389 height 24
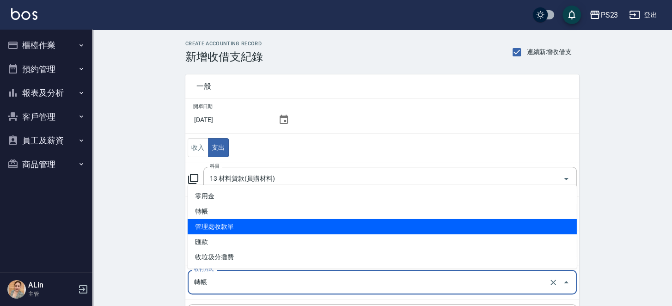
drag, startPoint x: 219, startPoint y: 229, endPoint x: 225, endPoint y: 228, distance: 5.7
click at [221, 229] on li "管理處收款單" at bounding box center [382, 226] width 389 height 15
type input "管理處收款單"
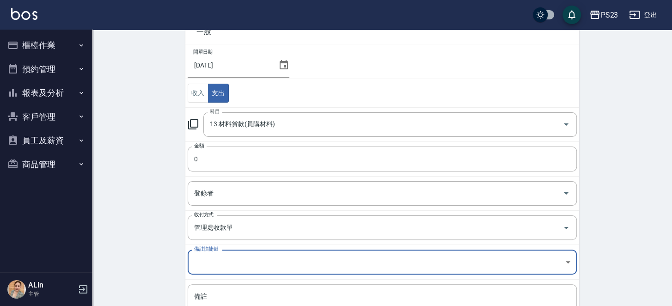
scroll to position [67, 0]
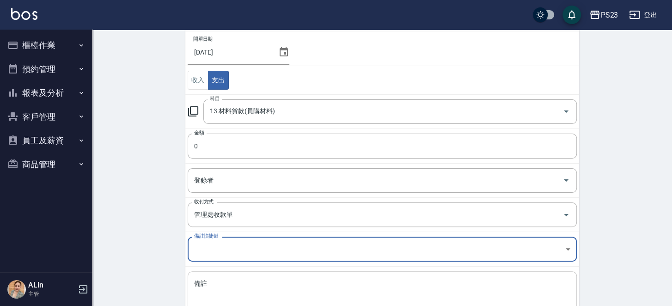
click at [223, 286] on textarea "備註" at bounding box center [382, 294] width 376 height 31
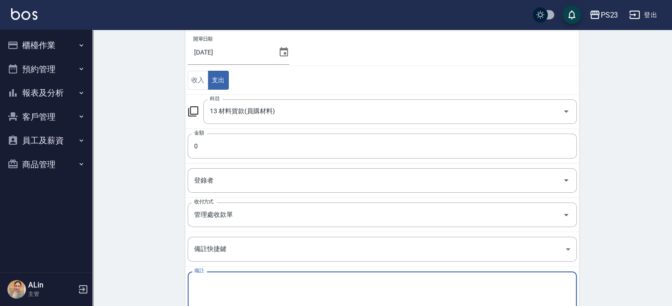
paste textarea "蕾娜塔(宏區)114/6 16263"
drag, startPoint x: 292, startPoint y: 279, endPoint x: 308, endPoint y: 280, distance: 15.8
click at [313, 280] on textarea "蕾娜塔(宏區)114/6 16263" at bounding box center [382, 294] width 376 height 31
type textarea "蕾娜塔(宏區)114/6 16263"
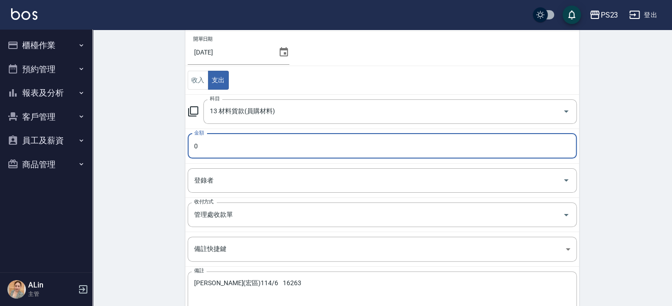
click at [203, 143] on input "0" at bounding box center [382, 146] width 389 height 25
paste input "16263"
type input "16263"
drag, startPoint x: 256, startPoint y: 281, endPoint x: 267, endPoint y: 281, distance: 11.1
click at [258, 281] on textarea "蕾娜塔(宏區)114/6 16263" at bounding box center [382, 294] width 376 height 31
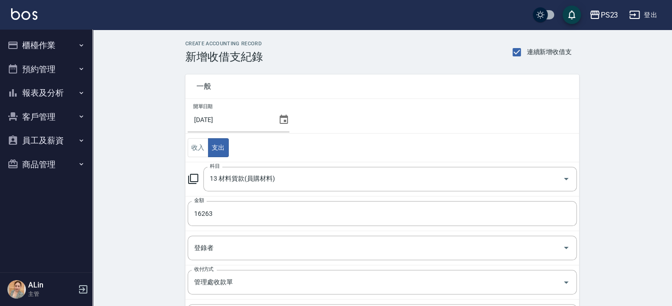
scroll to position [132, 0]
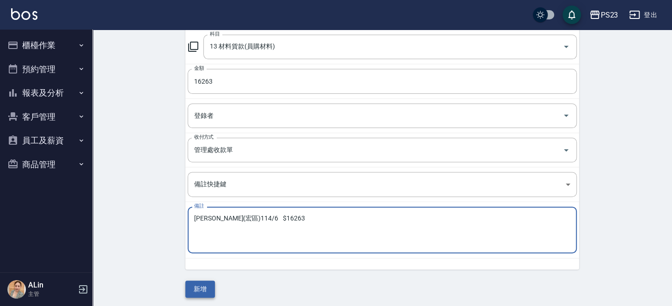
type textarea "蕾娜塔(宏區)114/6 $16263"
click at [196, 289] on button "新增" at bounding box center [200, 289] width 30 height 17
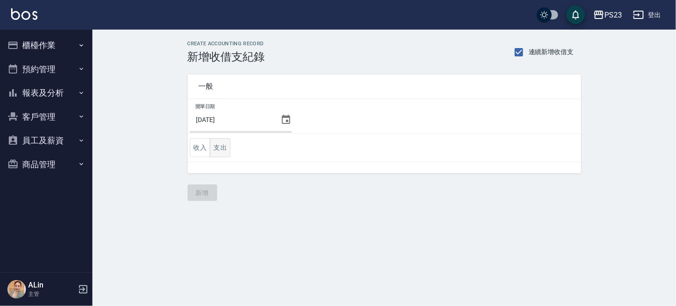
click at [221, 141] on button "支出" at bounding box center [220, 147] width 21 height 19
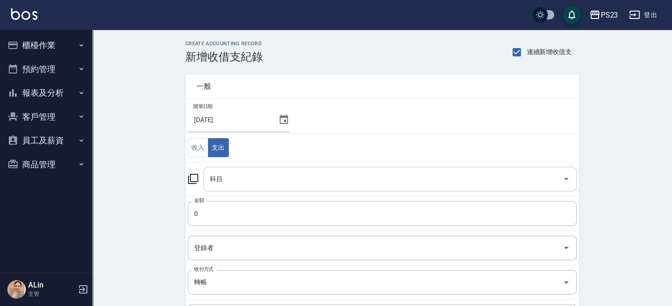
drag, startPoint x: 233, startPoint y: 184, endPoint x: 233, endPoint y: 173, distance: 11.1
click at [234, 183] on input "科目" at bounding box center [383, 179] width 351 height 16
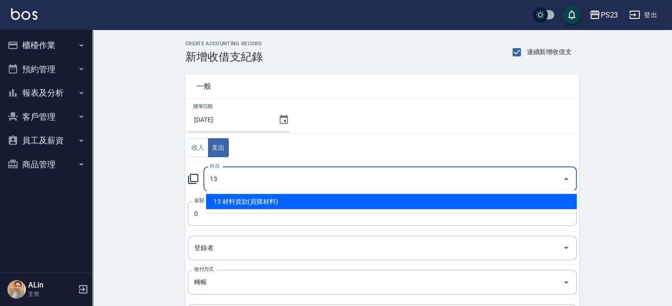
type input "13 材料貨款(員購材料)"
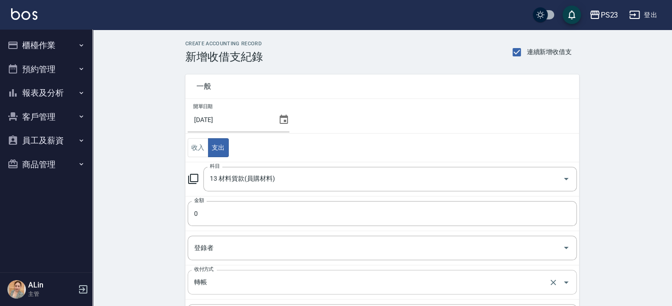
click at [226, 282] on input "轉帳" at bounding box center [369, 282] width 355 height 16
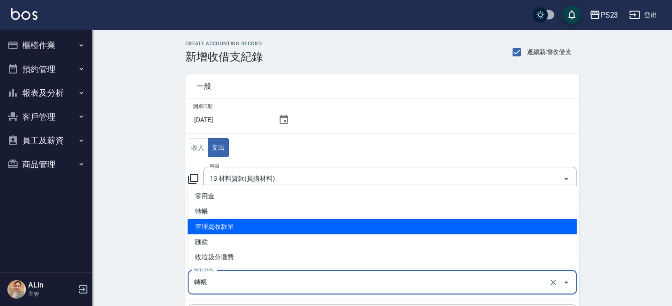
click at [226, 224] on li "管理處收款單" at bounding box center [382, 226] width 389 height 15
type input "管理處收款單"
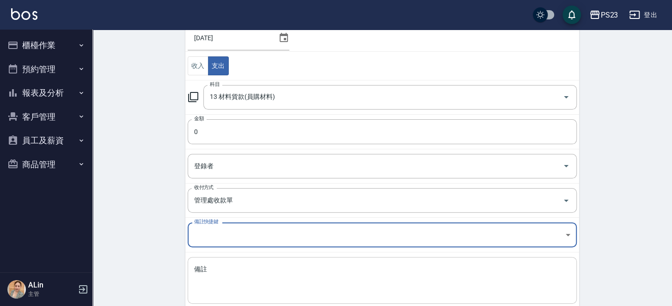
scroll to position [114, 0]
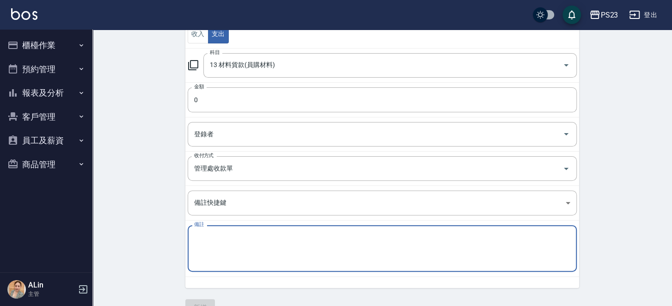
click at [243, 236] on textarea "備註" at bounding box center [382, 248] width 376 height 31
paste textarea "寶齡富錦 114/6 9837"
drag, startPoint x: 247, startPoint y: 233, endPoint x: 293, endPoint y: 237, distance: 45.9
click at [292, 235] on textarea "寶齡富錦 114/6 9837" at bounding box center [382, 248] width 376 height 31
type textarea "寶齡富錦 114/6 9837"
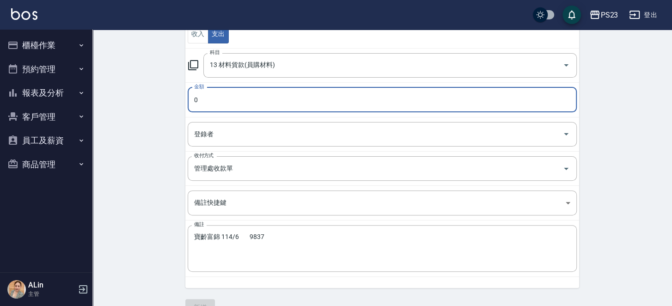
click at [216, 100] on input "0" at bounding box center [382, 99] width 389 height 25
paste input "9837"
type input "9837"
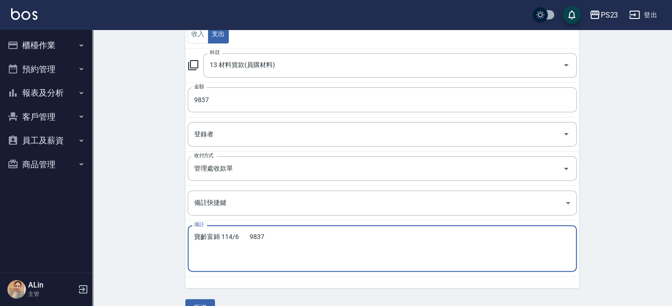
drag, startPoint x: 242, startPoint y: 234, endPoint x: 249, endPoint y: 231, distance: 7.7
click at [243, 233] on textarea "寶齡富錦 114/6 9837" at bounding box center [382, 248] width 376 height 31
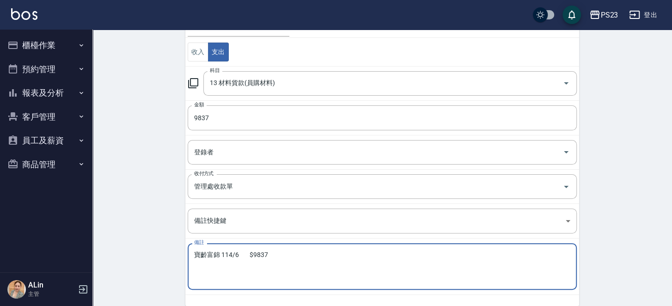
scroll to position [132, 0]
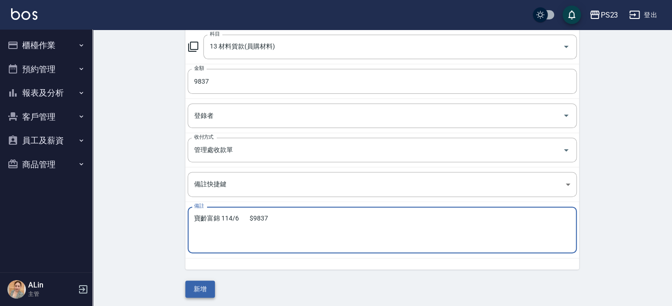
type textarea "寶齡富錦 114/6 $9837"
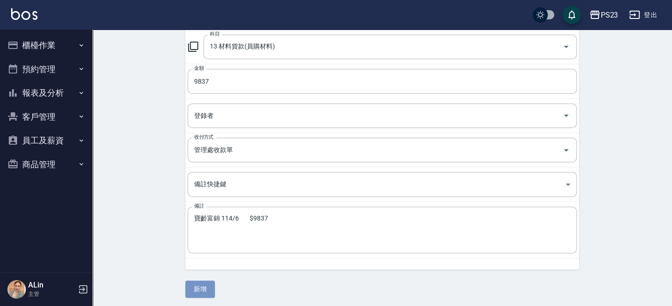
drag, startPoint x: 198, startPoint y: 287, endPoint x: 208, endPoint y: 284, distance: 10.5
click at [200, 285] on button "新增" at bounding box center [200, 289] width 30 height 17
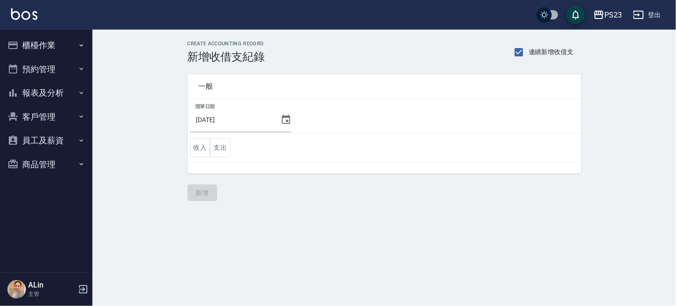
click at [225, 145] on button "支出" at bounding box center [220, 147] width 21 height 19
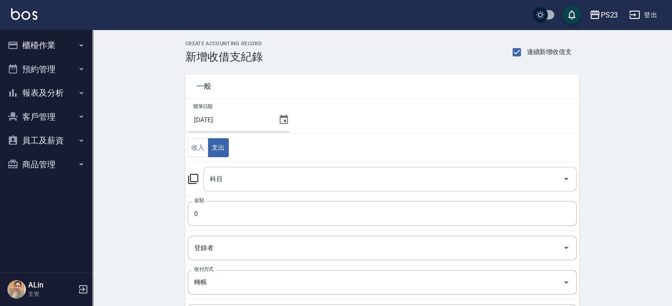
drag, startPoint x: 231, startPoint y: 178, endPoint x: 231, endPoint y: 171, distance: 7.4
click at [231, 178] on input "科目" at bounding box center [383, 179] width 351 height 16
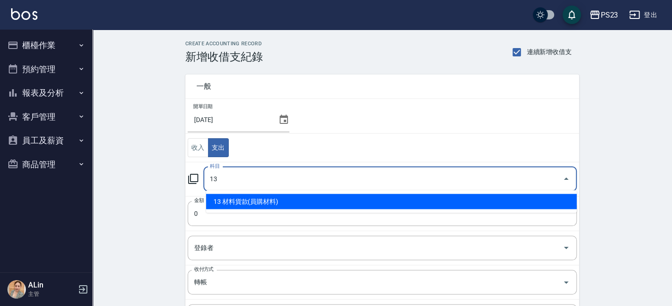
type input "13 材料貨款(員購材料)"
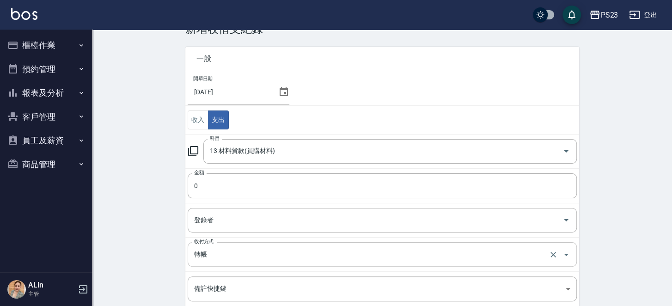
scroll to position [46, 0]
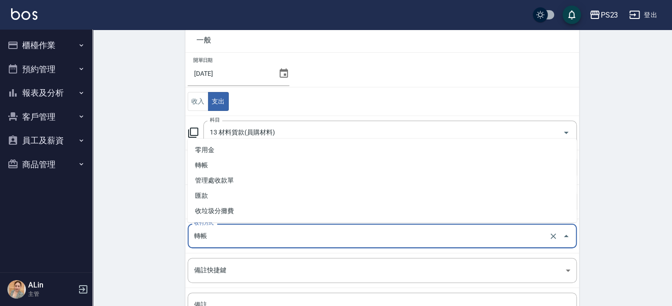
click at [211, 235] on input "轉帳" at bounding box center [369, 236] width 355 height 16
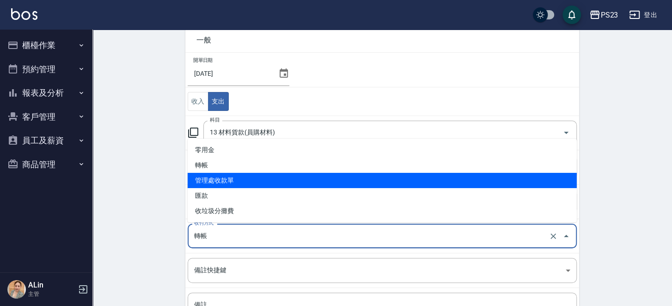
click at [225, 184] on li "管理處收款單" at bounding box center [382, 180] width 389 height 15
type input "管理處收款單"
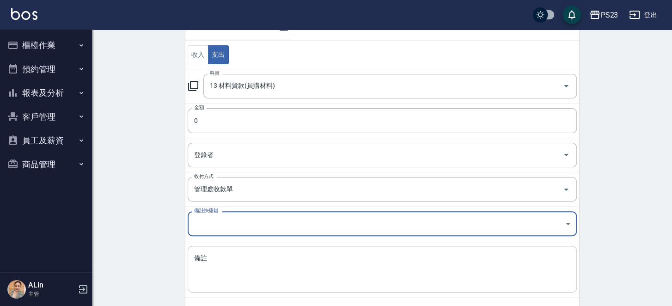
scroll to position [132, 0]
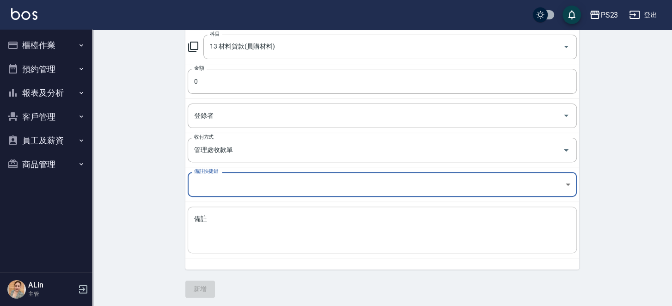
click at [245, 225] on textarea "備註" at bounding box center [382, 229] width 376 height 31
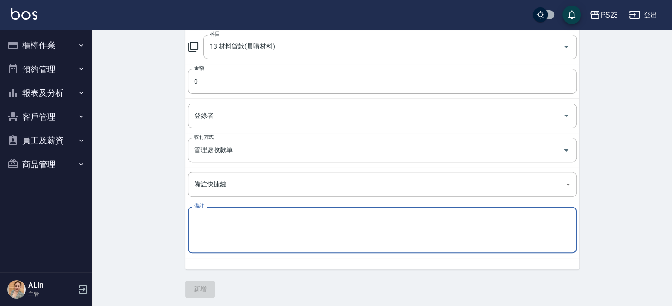
paste textarea "梵德TG 114/5 7530"
drag, startPoint x: 246, startPoint y: 213, endPoint x: 296, endPoint y: 214, distance: 50.4
click at [296, 214] on textarea "梵德TG 114/5 7530" at bounding box center [382, 229] width 376 height 31
type textarea "梵德TG 114/5 7530"
click at [204, 81] on input "0" at bounding box center [382, 81] width 389 height 25
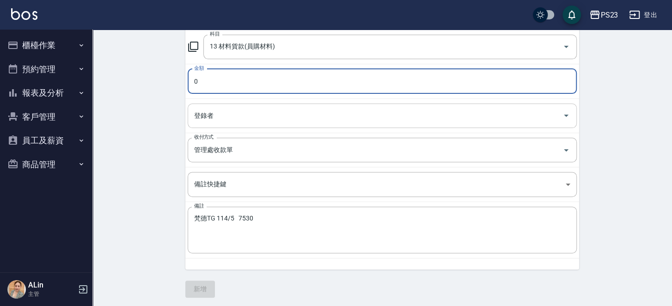
paste input "753"
type input "7530"
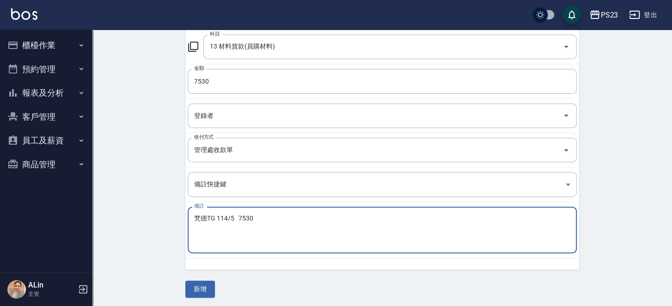
drag, startPoint x: 244, startPoint y: 215, endPoint x: 250, endPoint y: 208, distance: 8.9
click at [246, 215] on textarea "梵德TG 114/5 7530" at bounding box center [382, 229] width 376 height 31
type textarea "梵德TG 114/5 $7530"
click at [198, 289] on button "新增" at bounding box center [200, 289] width 30 height 17
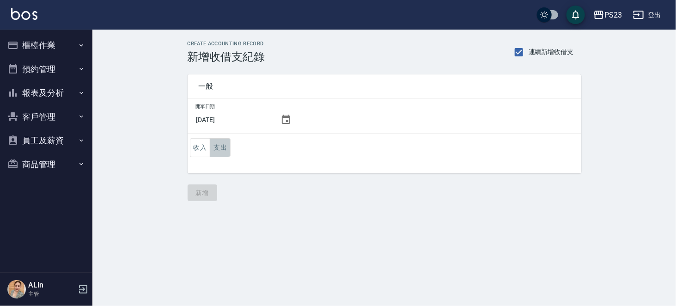
click at [220, 147] on button "支出" at bounding box center [220, 147] width 21 height 19
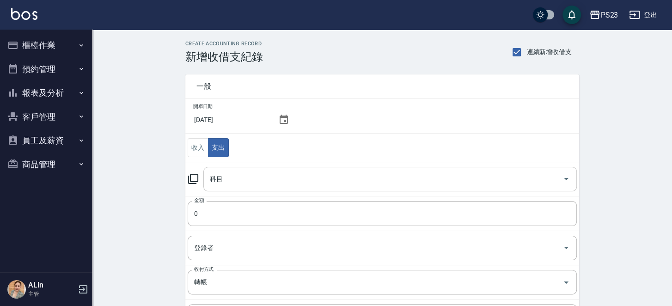
click at [265, 171] on input "科目" at bounding box center [383, 179] width 351 height 16
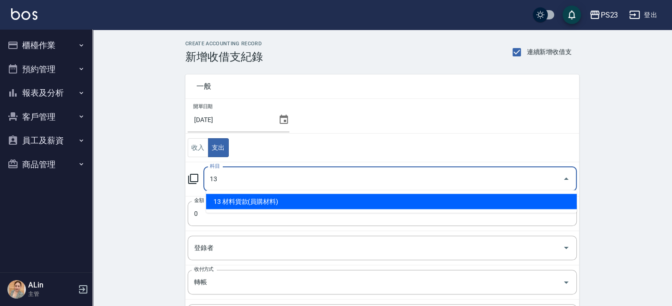
type input "13 材料貨款(員購材料)"
type input "0"
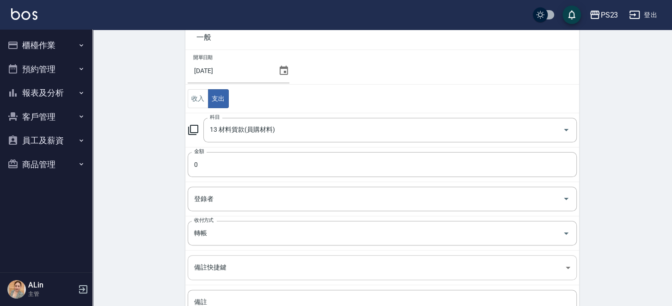
scroll to position [92, 0]
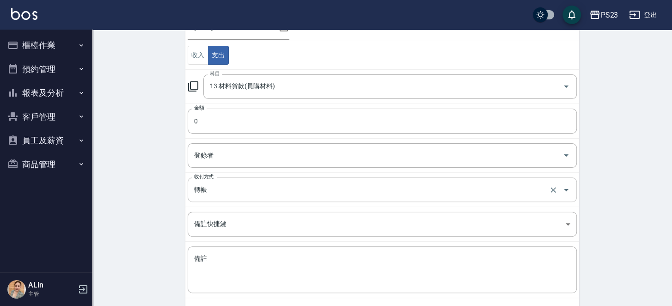
click at [242, 188] on input "轉帳" at bounding box center [369, 190] width 355 height 16
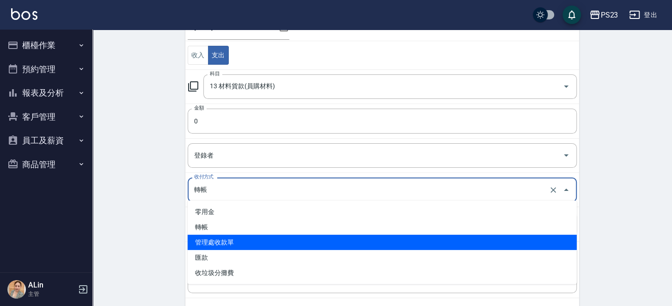
click at [232, 244] on li "管理處收款單" at bounding box center [382, 242] width 389 height 15
type input "管理處收款單"
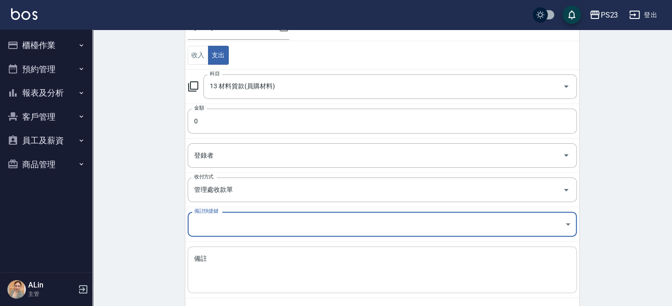
click at [241, 261] on textarea "備註" at bounding box center [382, 269] width 376 height 31
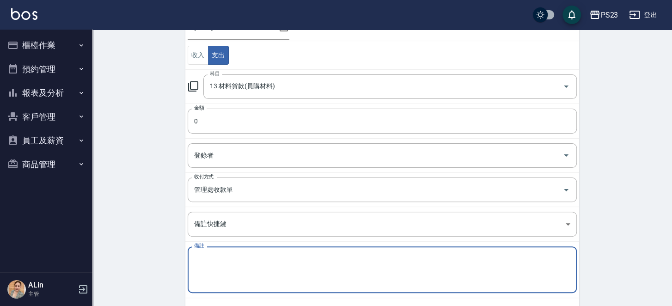
paste textarea "[PERSON_NAME] 114/6 4378"
drag, startPoint x: 246, startPoint y: 253, endPoint x: 315, endPoint y: 259, distance: 69.6
click at [315, 259] on textarea "[PERSON_NAME] 114/6 4378" at bounding box center [382, 269] width 376 height 31
type textarea "[PERSON_NAME] 114/6 4378"
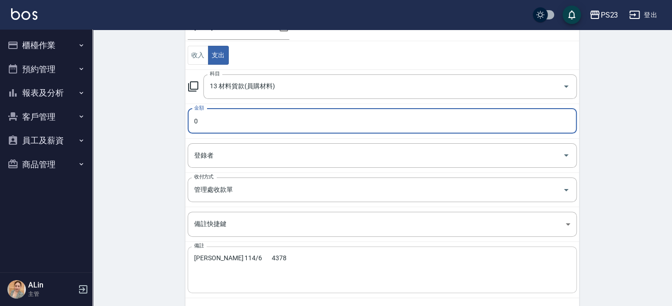
paste input "4378"
type input "4378"
drag, startPoint x: 239, startPoint y: 251, endPoint x: 255, endPoint y: 251, distance: 15.7
click at [242, 251] on div "[PERSON_NAME]菈 114/6 4378 x 備註" at bounding box center [382, 269] width 389 height 47
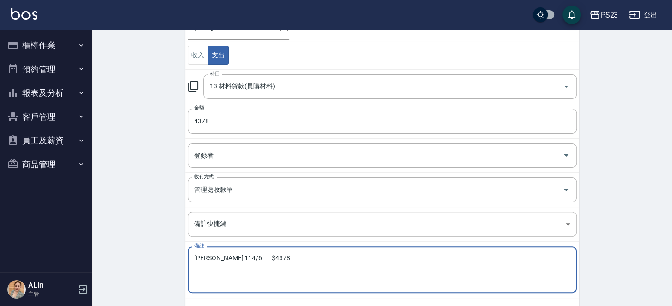
scroll to position [132, 0]
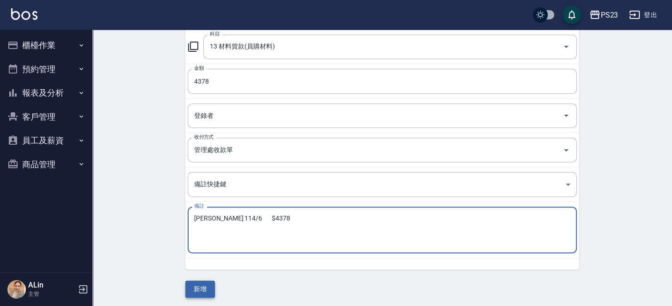
type textarea "[PERSON_NAME] 114/6 $4378"
click at [208, 281] on button "新增" at bounding box center [200, 289] width 30 height 17
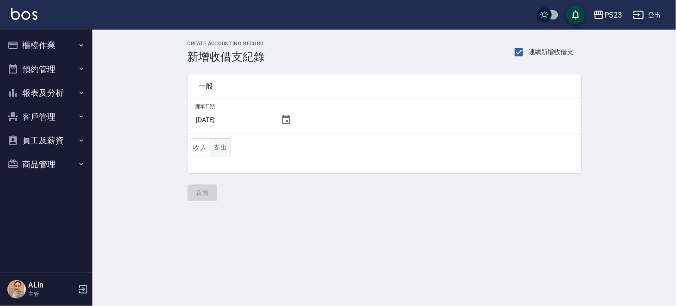
click at [226, 148] on button "支出" at bounding box center [220, 147] width 21 height 19
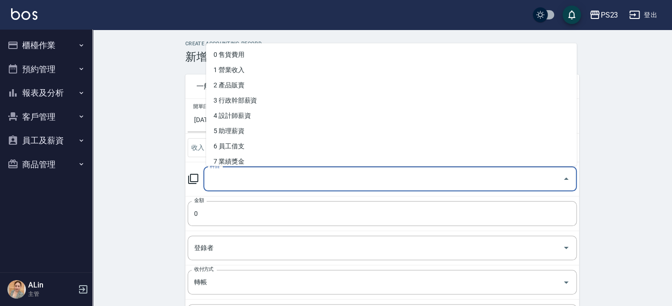
drag, startPoint x: 230, startPoint y: 176, endPoint x: 235, endPoint y: 175, distance: 5.6
click at [231, 176] on input "科目" at bounding box center [383, 179] width 351 height 16
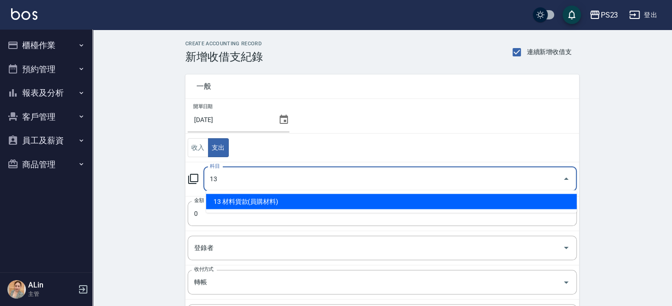
type input "13 材料貨款(員購材料)"
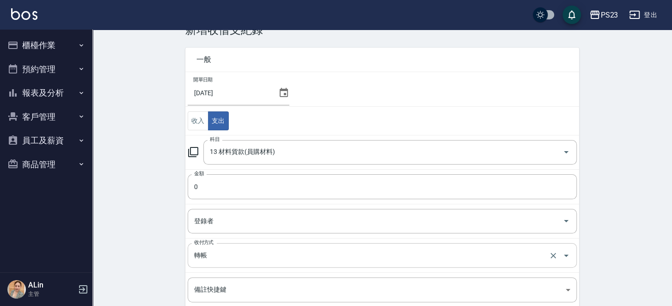
scroll to position [46, 0]
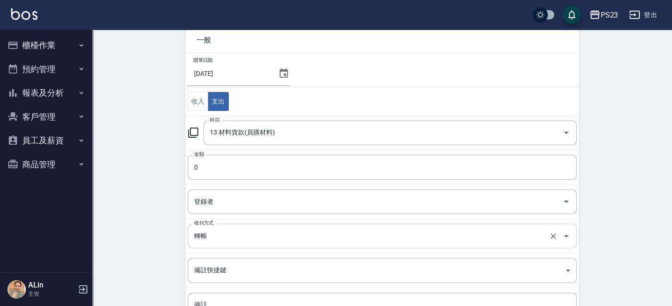
drag, startPoint x: 262, startPoint y: 225, endPoint x: 258, endPoint y: 236, distance: 11.8
click at [263, 226] on div "轉帳 收付方式" at bounding box center [382, 236] width 389 height 24
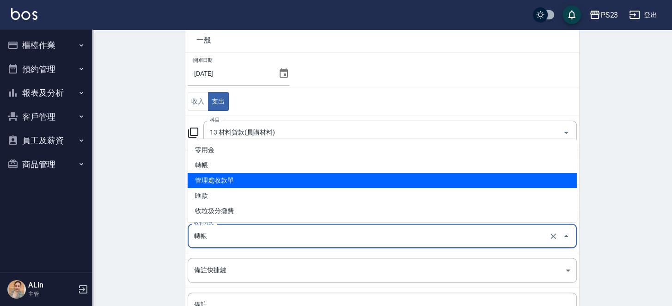
drag, startPoint x: 230, startPoint y: 176, endPoint x: 271, endPoint y: 205, distance: 51.0
click at [231, 176] on li "管理處收款單" at bounding box center [382, 180] width 389 height 15
type input "管理處收款單"
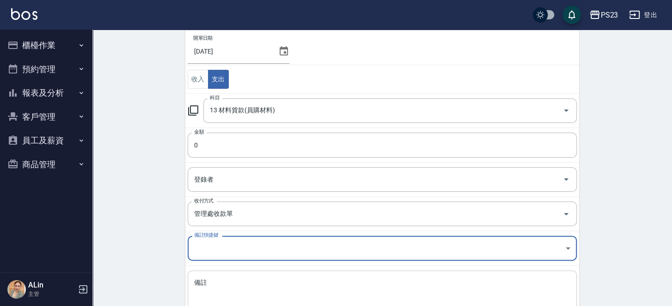
scroll to position [132, 0]
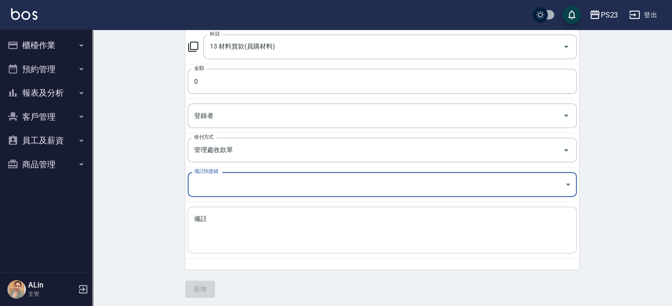
click at [249, 224] on textarea "備註" at bounding box center [382, 229] width 376 height 31
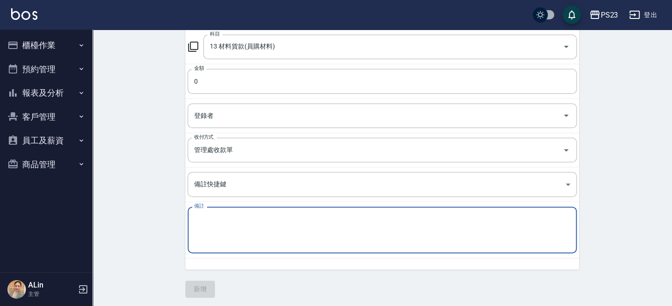
paste textarea "阿法 114/6 3000"
drag, startPoint x: 235, startPoint y: 217, endPoint x: 248, endPoint y: 215, distance: 12.6
click at [235, 217] on textarea "阿法 114/6 3000" at bounding box center [382, 229] width 376 height 31
type textarea "阿法 114/6 $3000"
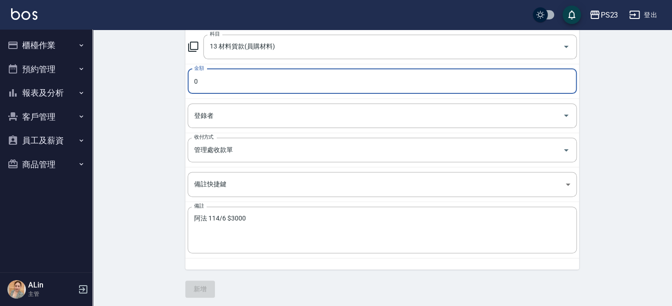
click at [232, 80] on input "0" at bounding box center [382, 81] width 389 height 25
type input "3000"
drag, startPoint x: 198, startPoint y: 287, endPoint x: 210, endPoint y: 288, distance: 11.6
click at [199, 286] on button "新增" at bounding box center [200, 289] width 30 height 17
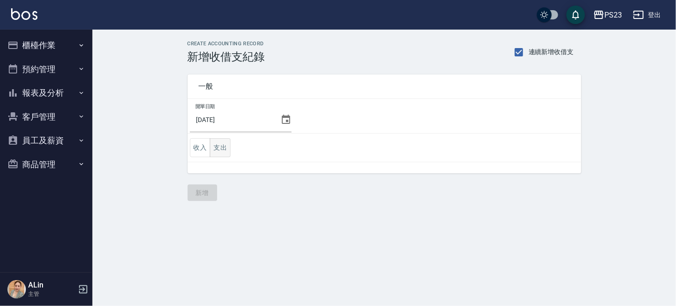
click at [214, 143] on button "支出" at bounding box center [220, 147] width 21 height 19
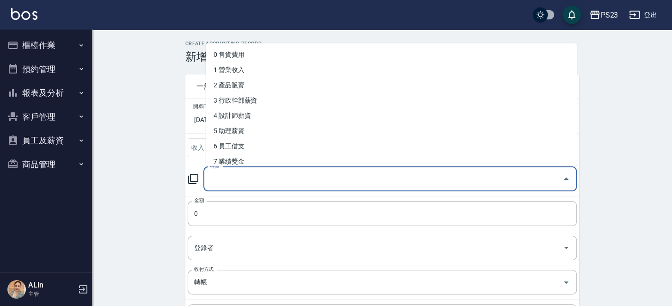
drag, startPoint x: 228, startPoint y: 176, endPoint x: 223, endPoint y: 172, distance: 5.6
click at [227, 176] on input "科目" at bounding box center [383, 179] width 351 height 16
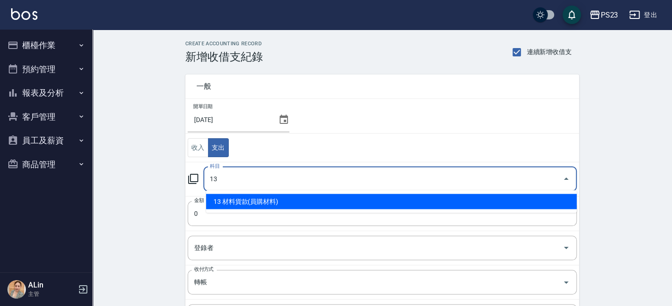
type input "13 材料貨款(員購材料)"
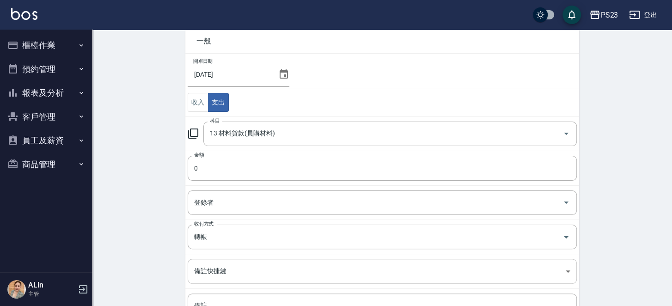
scroll to position [46, 0]
drag, startPoint x: 220, startPoint y: 231, endPoint x: 226, endPoint y: 230, distance: 6.6
click at [220, 231] on input "轉帳" at bounding box center [369, 236] width 355 height 16
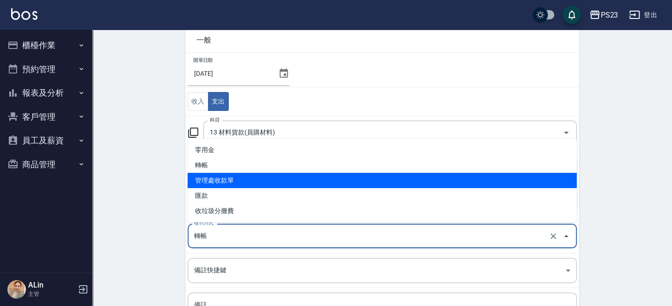
click at [226, 179] on li "管理處收款單" at bounding box center [382, 180] width 389 height 15
type input "管理處收款單"
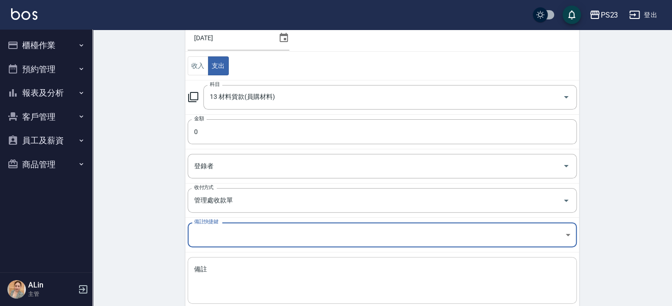
scroll to position [92, 0]
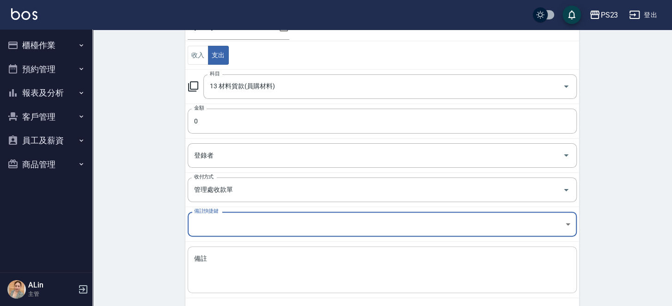
click at [237, 264] on textarea "備註" at bounding box center [382, 269] width 376 height 31
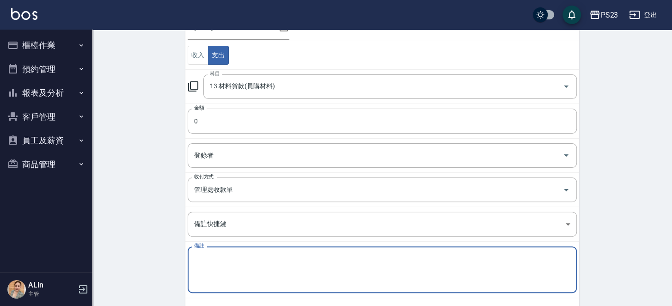
paste textarea "東峰114/6 2650"
drag, startPoint x: 256, startPoint y: 251, endPoint x: 288, endPoint y: 252, distance: 32.8
click at [289, 251] on div "東峰114/6 2650 x 備註" at bounding box center [382, 269] width 389 height 47
type textarea "東峰114/6 2650"
click at [210, 122] on input "0" at bounding box center [382, 121] width 389 height 25
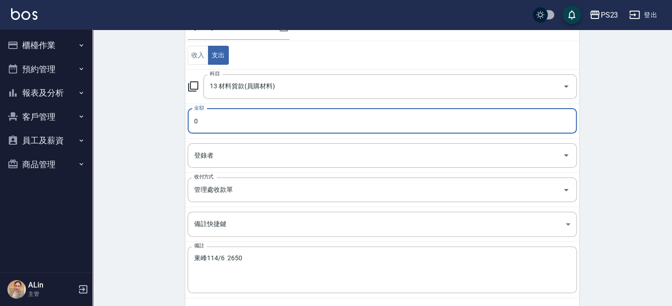
paste input "265"
type input "2650"
click at [232, 257] on textarea "東峰114/6 2650" at bounding box center [382, 269] width 376 height 31
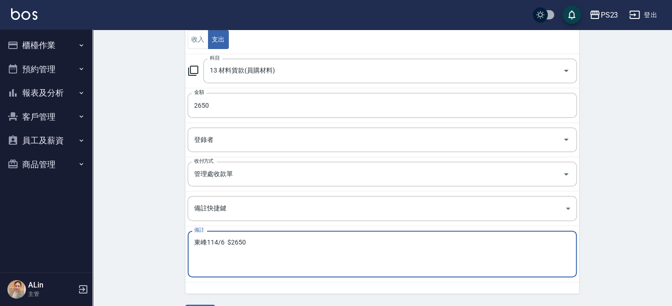
scroll to position [132, 0]
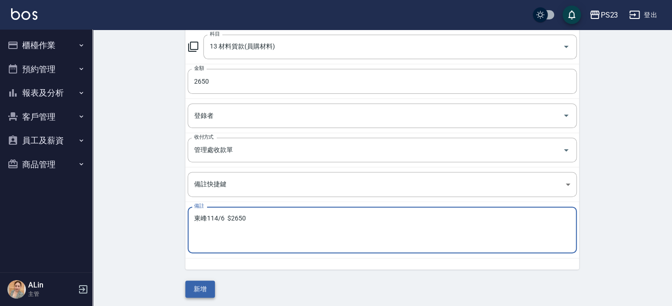
type textarea "東峰114/6 $2650"
drag, startPoint x: 204, startPoint y: 288, endPoint x: 216, endPoint y: 284, distance: 12.6
click at [204, 287] on button "新增" at bounding box center [200, 289] width 30 height 17
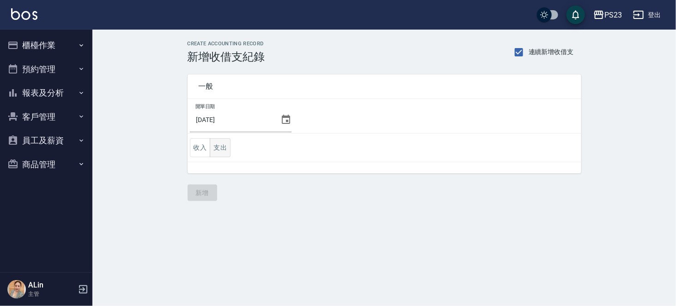
drag, startPoint x: 222, startPoint y: 147, endPoint x: 236, endPoint y: 144, distance: 13.6
click at [222, 147] on button "支出" at bounding box center [220, 147] width 21 height 19
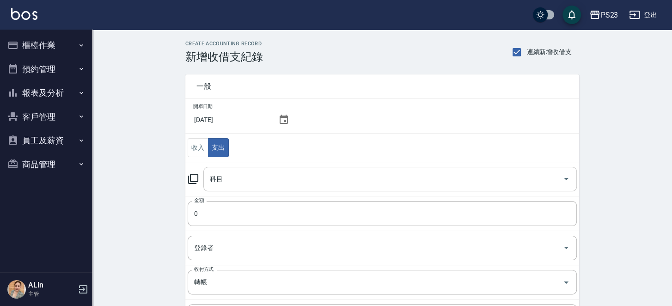
drag, startPoint x: 238, startPoint y: 176, endPoint x: 239, endPoint y: 171, distance: 4.8
click at [238, 176] on input "科目" at bounding box center [383, 179] width 351 height 16
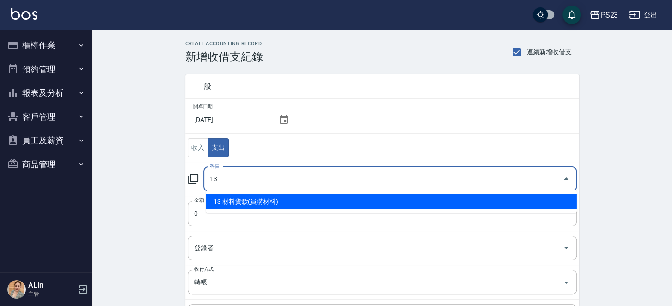
type input "13 材料貨款(員購材料)"
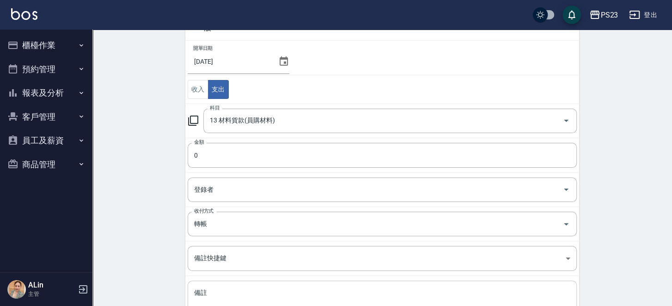
scroll to position [92, 0]
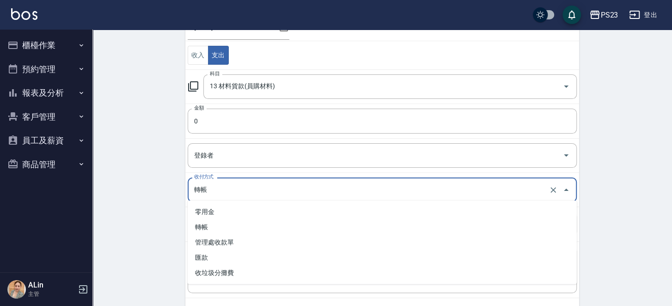
click at [253, 184] on input "轉帳" at bounding box center [369, 190] width 355 height 16
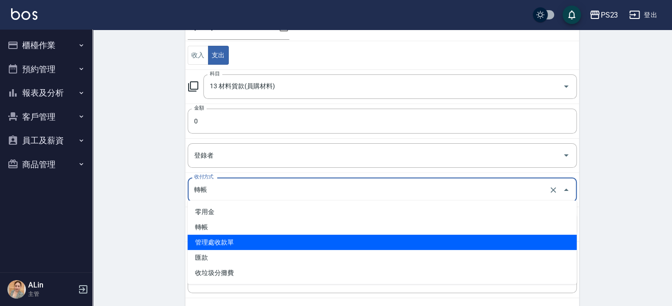
click at [245, 242] on li "管理處收款單" at bounding box center [382, 242] width 389 height 15
type input "管理處收款單"
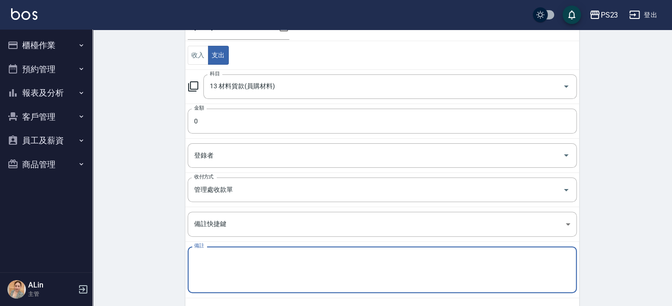
drag, startPoint x: 249, startPoint y: 262, endPoint x: 253, endPoint y: 257, distance: 6.3
click at [251, 261] on textarea "備註" at bounding box center [382, 269] width 376 height 31
paste textarea "金髮兒育昇 114/6 2480"
drag, startPoint x: 256, startPoint y: 257, endPoint x: 261, endPoint y: 257, distance: 5.1
click at [257, 256] on textarea "金髮兒育昇 114/6 2480" at bounding box center [382, 269] width 376 height 31
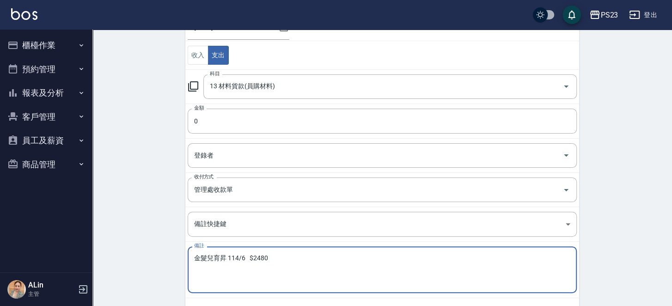
drag, startPoint x: 284, startPoint y: 255, endPoint x: 263, endPoint y: 258, distance: 21.1
click at [261, 257] on textarea "金髮兒育昇 114/6 $2480" at bounding box center [382, 269] width 376 height 31
type textarea "金髮兒育昇 114/6 $2480"
click at [209, 117] on input "0" at bounding box center [382, 121] width 389 height 25
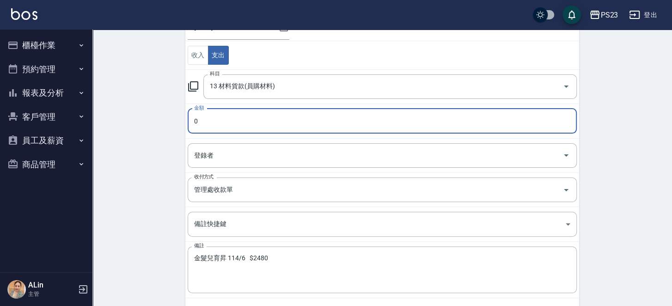
paste input "248"
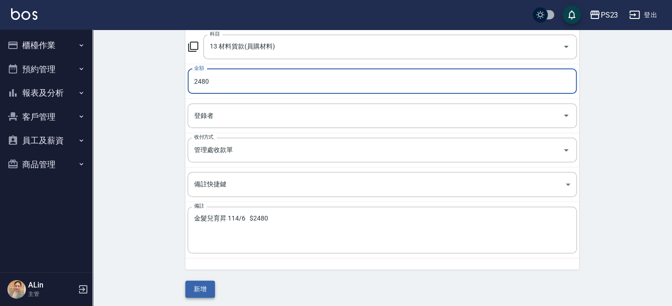
type input "2480"
click at [202, 291] on button "新增" at bounding box center [200, 289] width 30 height 17
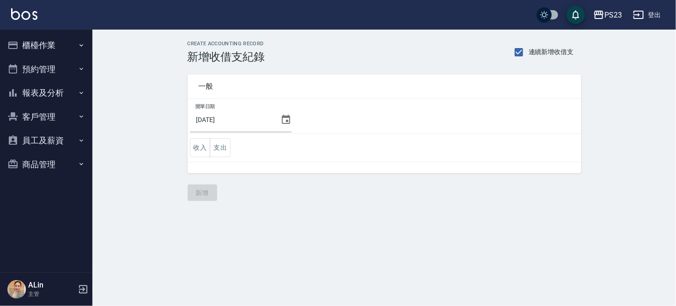
click at [52, 52] on button "櫃檯作業" at bounding box center [46, 45] width 85 height 24
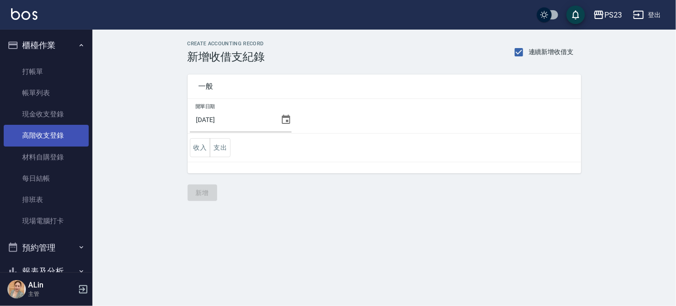
click at [45, 135] on link "高階收支登錄" at bounding box center [46, 135] width 85 height 21
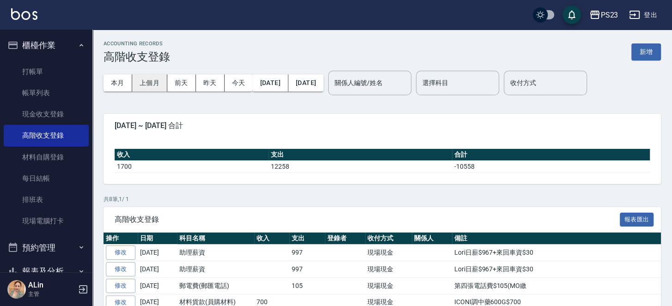
click at [150, 84] on button "上個月" at bounding box center [149, 82] width 35 height 17
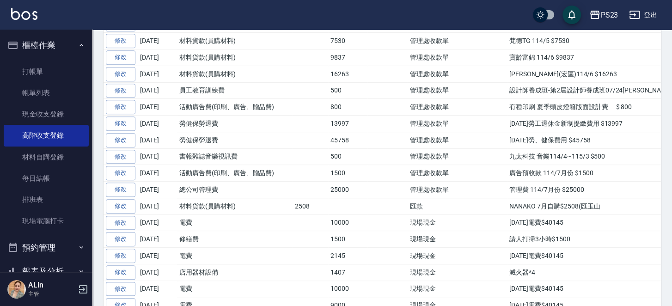
scroll to position [231, 0]
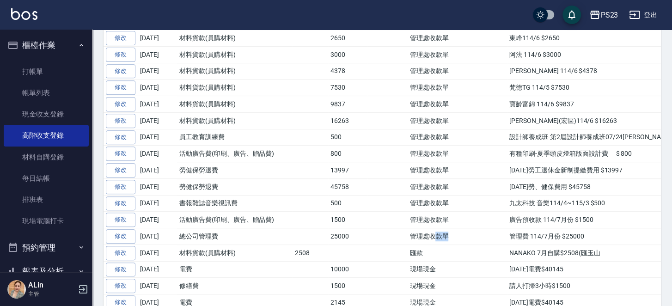
drag, startPoint x: 454, startPoint y: 265, endPoint x: 464, endPoint y: 260, distance: 10.8
click at [474, 245] on tr "修改 [DATE] 總公司管理費 25000 管理處收款單 管理費 114/7月份 $25000" at bounding box center [404, 236] width 601 height 17
drag, startPoint x: 430, startPoint y: 246, endPoint x: 459, endPoint y: 246, distance: 28.7
click at [459, 228] on td "管理處收款單" at bounding box center [438, 220] width 60 height 17
drag, startPoint x: 446, startPoint y: 228, endPoint x: 443, endPoint y: 220, distance: 8.1
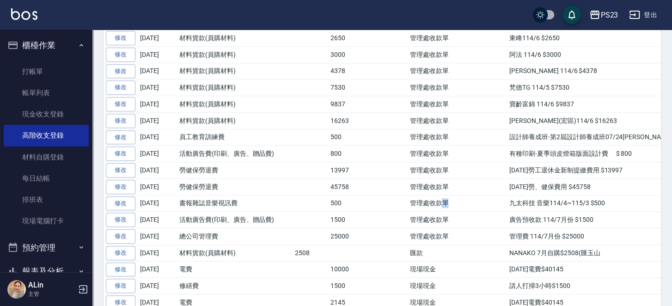
click at [455, 212] on td "管理處收款單" at bounding box center [438, 203] width 60 height 17
drag, startPoint x: 435, startPoint y: 208, endPoint x: 459, endPoint y: 209, distance: 24.1
click at [459, 195] on td "管理處收款單" at bounding box center [438, 186] width 60 height 17
drag, startPoint x: 443, startPoint y: 190, endPoint x: 441, endPoint y: 182, distance: 8.1
click at [451, 179] on td "管理處收款單" at bounding box center [438, 170] width 60 height 17
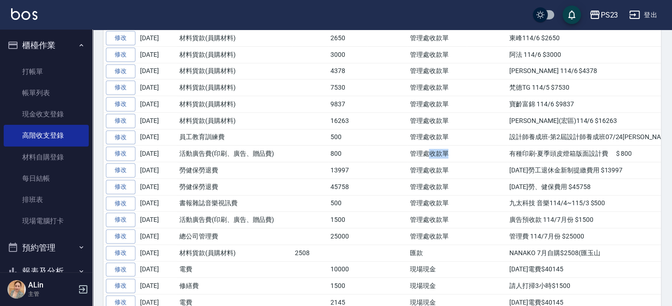
drag, startPoint x: 435, startPoint y: 174, endPoint x: 450, endPoint y: 171, distance: 15.5
click at [450, 162] on td "管理處收款單" at bounding box center [438, 154] width 60 height 17
drag, startPoint x: 434, startPoint y: 153, endPoint x: 453, endPoint y: 152, distance: 19.9
click at [453, 146] on td "管理處收款單" at bounding box center [438, 137] width 60 height 17
drag, startPoint x: 424, startPoint y: 135, endPoint x: 439, endPoint y: 131, distance: 15.9
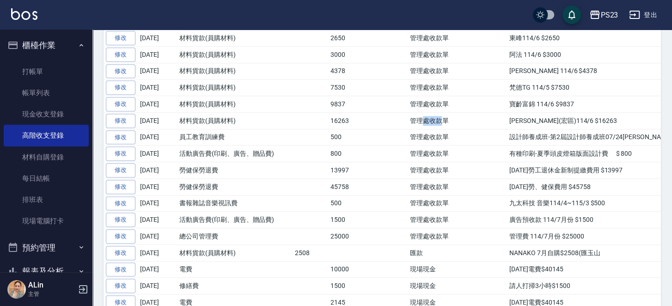
click at [439, 129] on td "管理處收款單" at bounding box center [438, 120] width 60 height 17
drag, startPoint x: 423, startPoint y: 114, endPoint x: 459, endPoint y: 120, distance: 36.2
click at [459, 113] on td "管理處收款單" at bounding box center [438, 104] width 60 height 17
drag, startPoint x: 434, startPoint y: 99, endPoint x: 457, endPoint y: 98, distance: 23.6
click at [457, 96] on td "管理處收款單" at bounding box center [438, 88] width 60 height 17
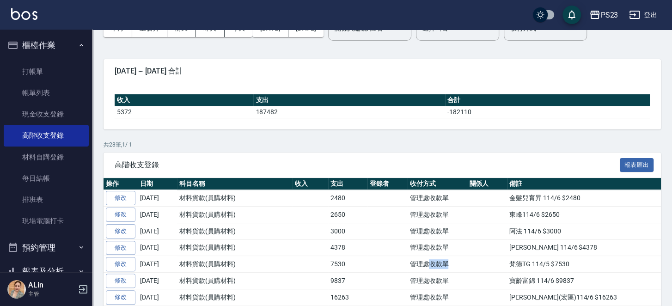
scroll to position [46, 0]
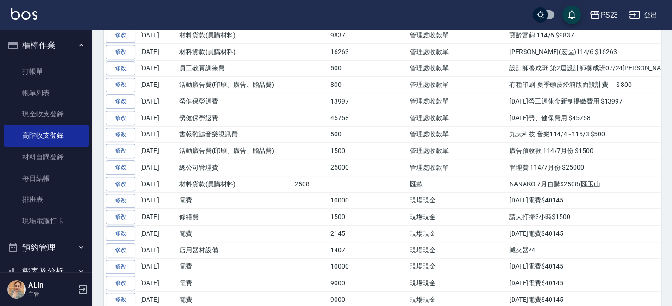
scroll to position [316, 0]
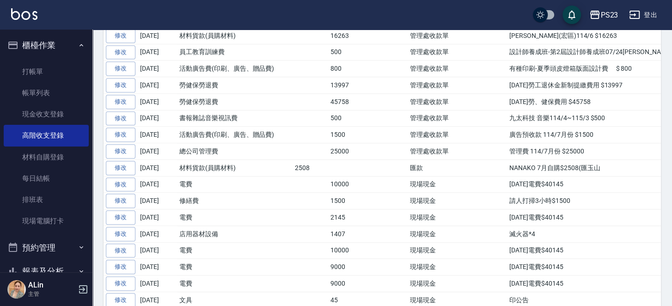
click at [357, 13] on div "PS23 登出" at bounding box center [336, 15] width 672 height 30
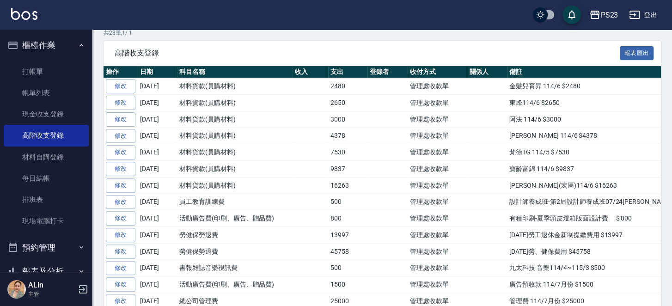
scroll to position [231, 0]
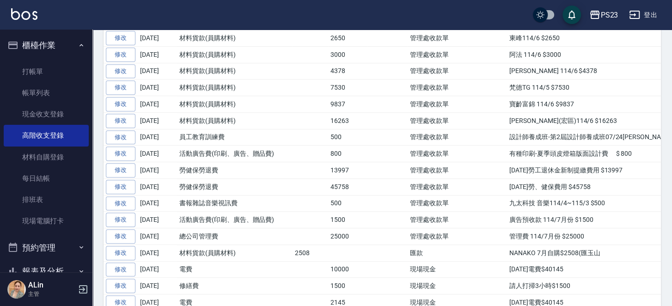
click at [313, 18] on div "PS23 登出" at bounding box center [336, 15] width 672 height 30
click at [49, 137] on link "高階收支登錄" at bounding box center [46, 135] width 85 height 21
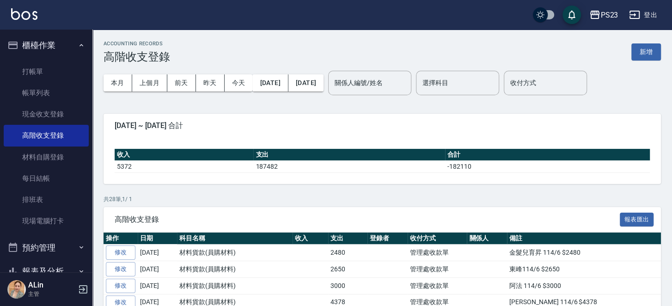
click at [343, 123] on span "2025-07-01 ~ 2025-07-31 合計" at bounding box center [382, 125] width 535 height 9
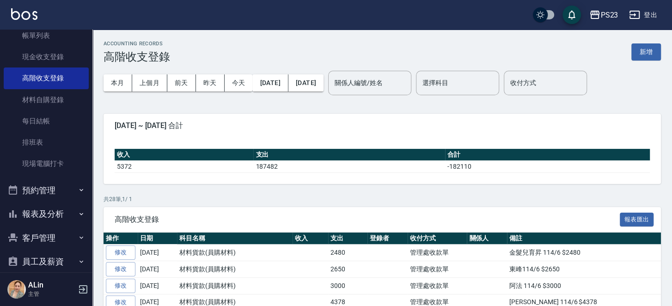
scroll to position [93, 0]
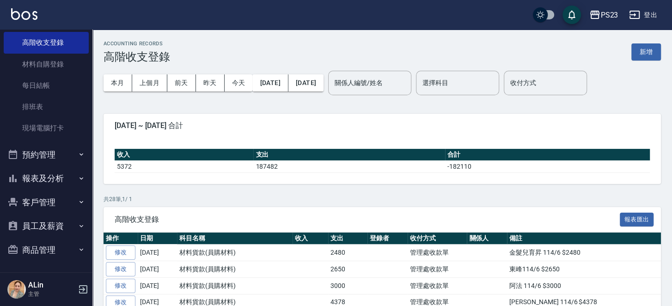
click at [55, 165] on button "預約管理" at bounding box center [46, 155] width 85 height 24
click at [58, 155] on button "預約管理" at bounding box center [46, 155] width 85 height 24
click at [56, 171] on button "報表及分析" at bounding box center [46, 178] width 85 height 24
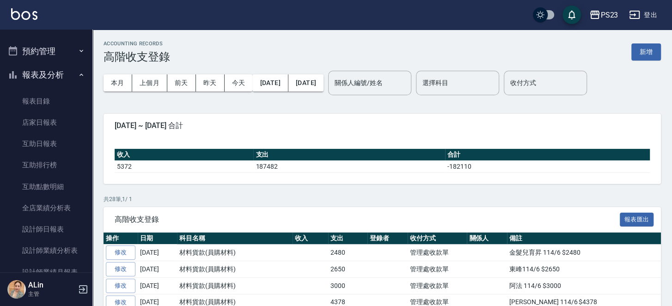
scroll to position [324, 0]
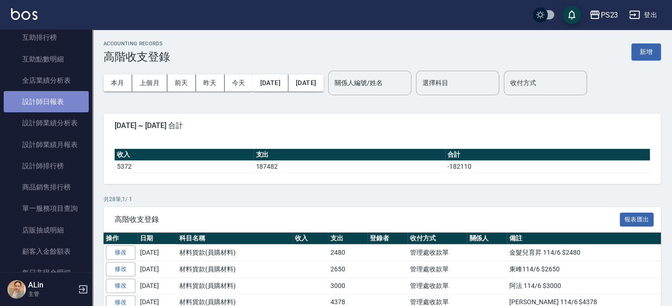
click at [55, 100] on link "設計師日報表" at bounding box center [46, 101] width 85 height 21
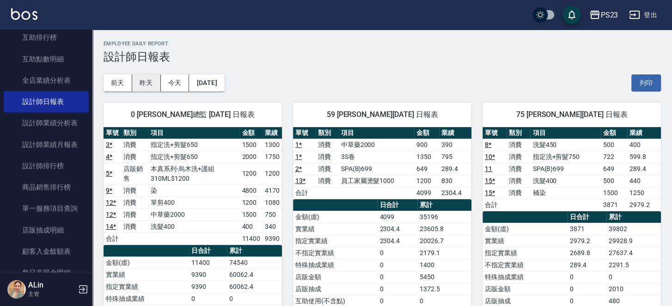
click at [150, 83] on button "昨天" at bounding box center [146, 82] width 29 height 17
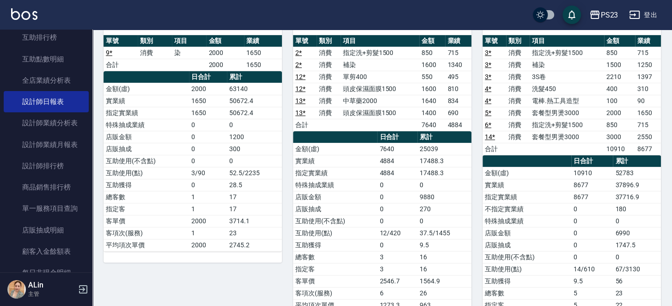
scroll to position [92, 0]
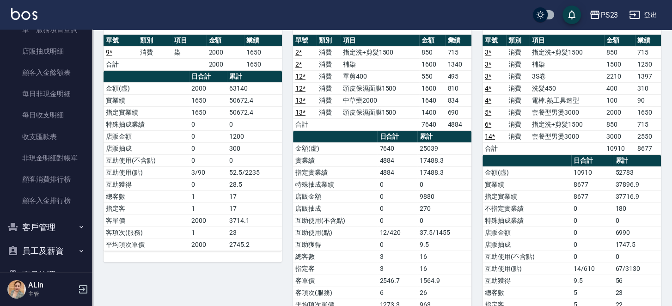
scroll to position [528, 0]
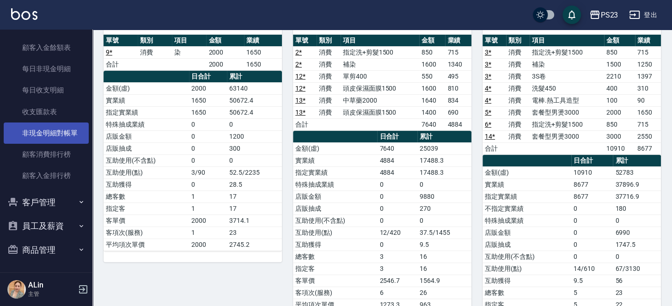
click at [53, 128] on link "非現金明細對帳單" at bounding box center [46, 132] width 85 height 21
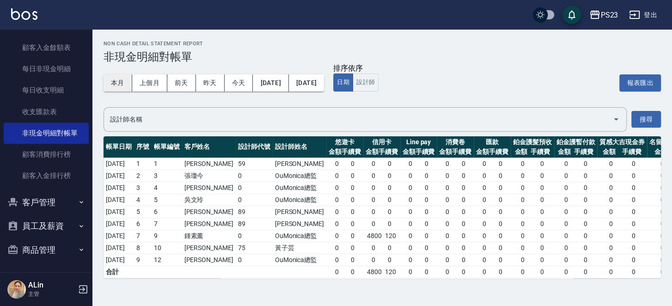
click at [119, 83] on button "本月" at bounding box center [118, 82] width 29 height 17
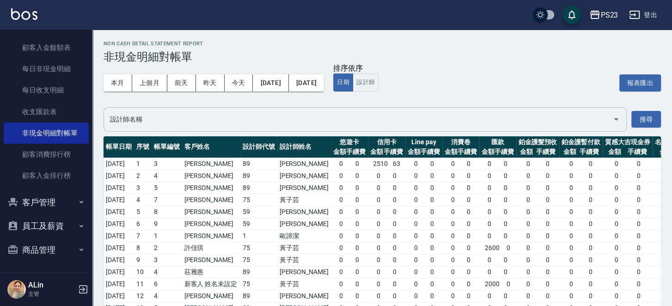
click at [141, 114] on input "設計師名稱" at bounding box center [358, 119] width 501 height 16
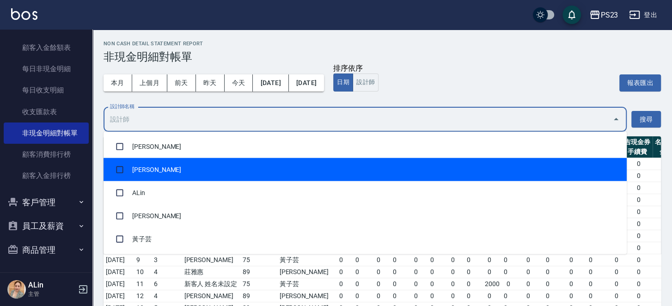
scroll to position [215, 0]
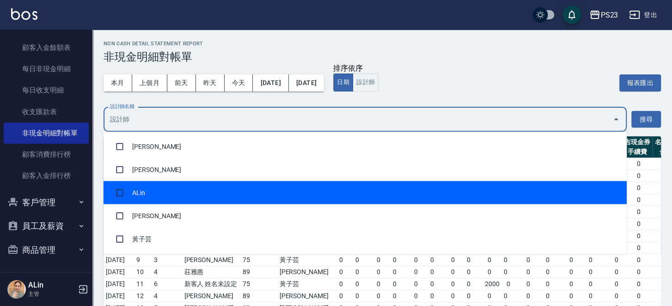
click at [119, 186] on input "checkbox" at bounding box center [120, 193] width 18 height 18
checkbox input "true"
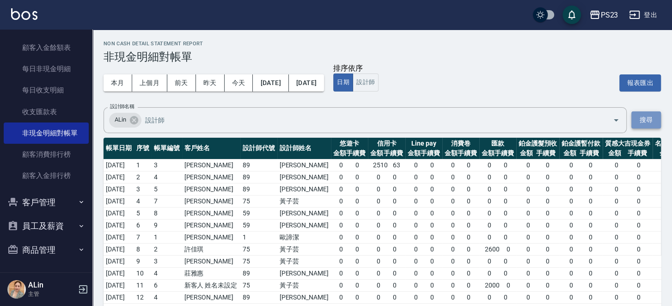
click at [643, 118] on button "搜尋" at bounding box center [646, 119] width 30 height 17
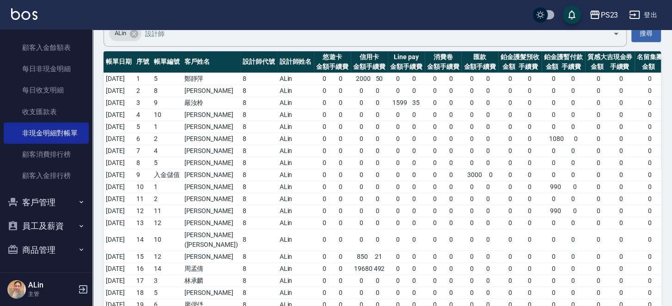
scroll to position [141, 0]
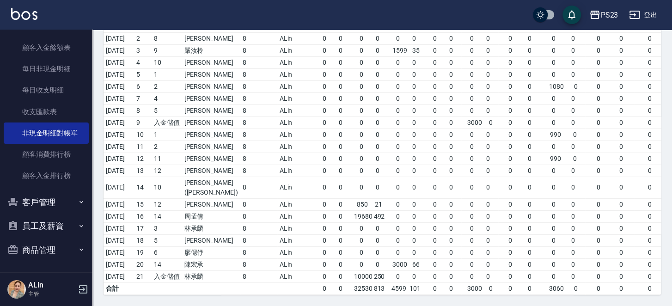
click at [416, 185] on span "0 0" at bounding box center [406, 188] width 32 height 10
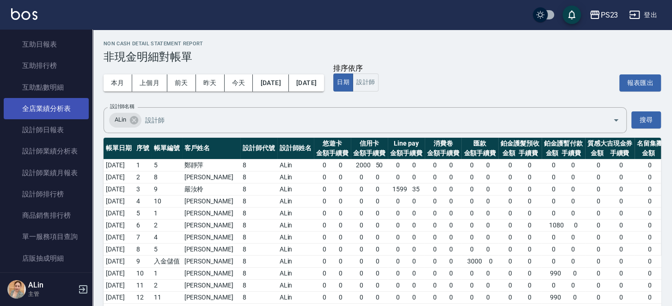
scroll to position [158, 0]
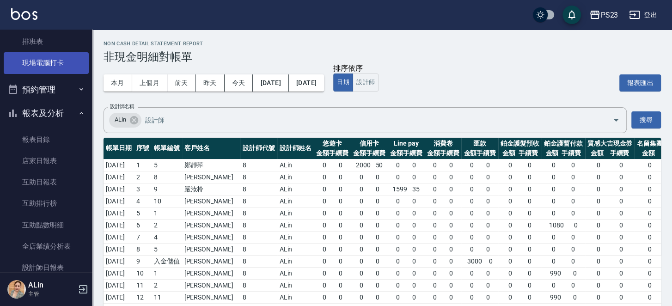
click at [47, 61] on link "現場電腦打卡" at bounding box center [46, 62] width 85 height 21
